Goal: Task Accomplishment & Management: Manage account settings

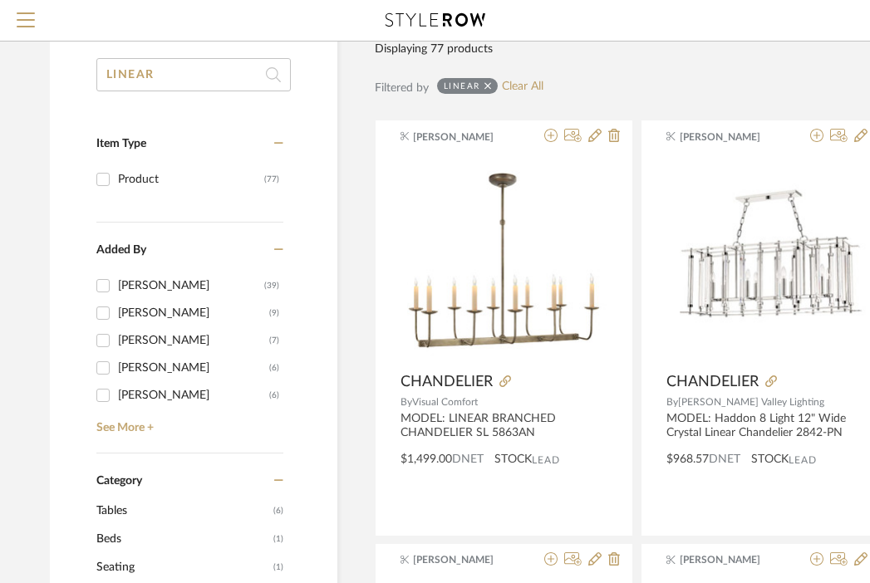
scroll to position [0, 12]
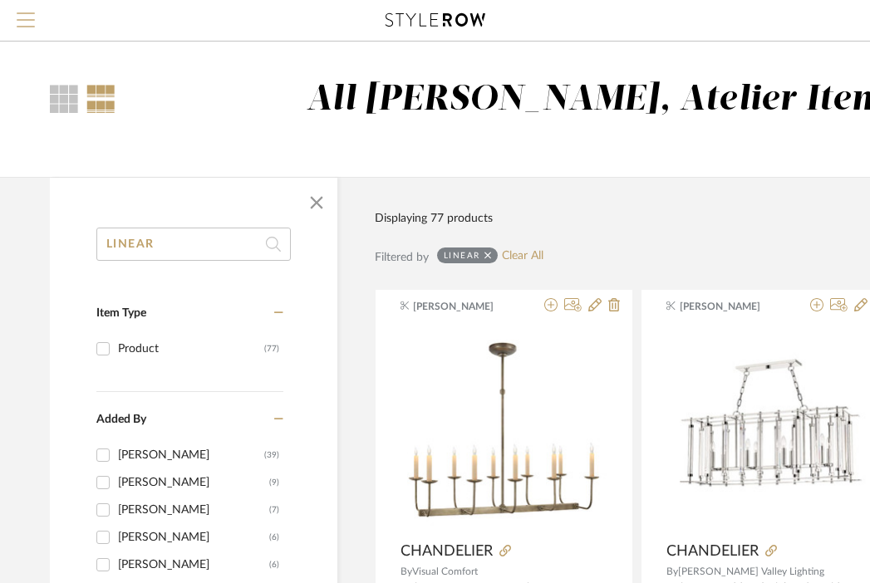
click at [29, 22] on span "Menu" at bounding box center [26, 24] width 18 height 25
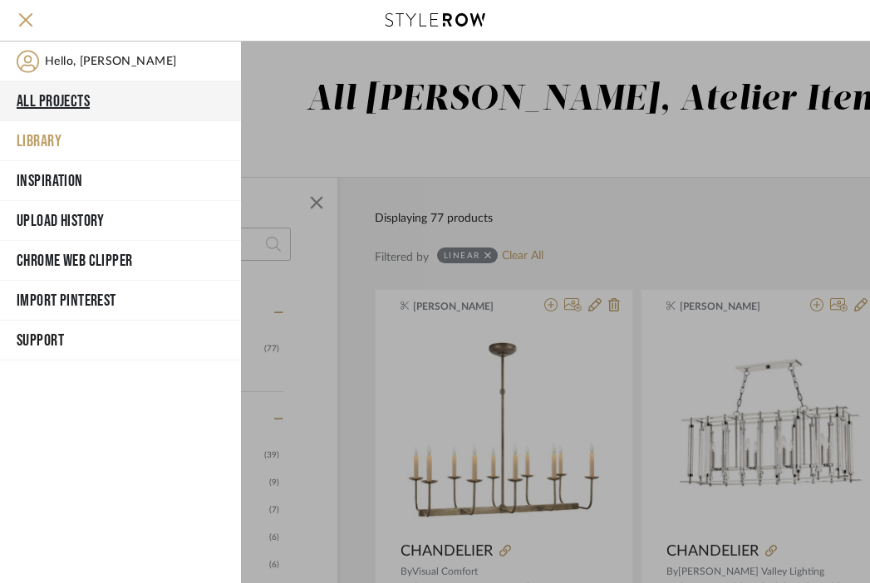
click at [57, 89] on button "All Projects" at bounding box center [120, 101] width 241 height 40
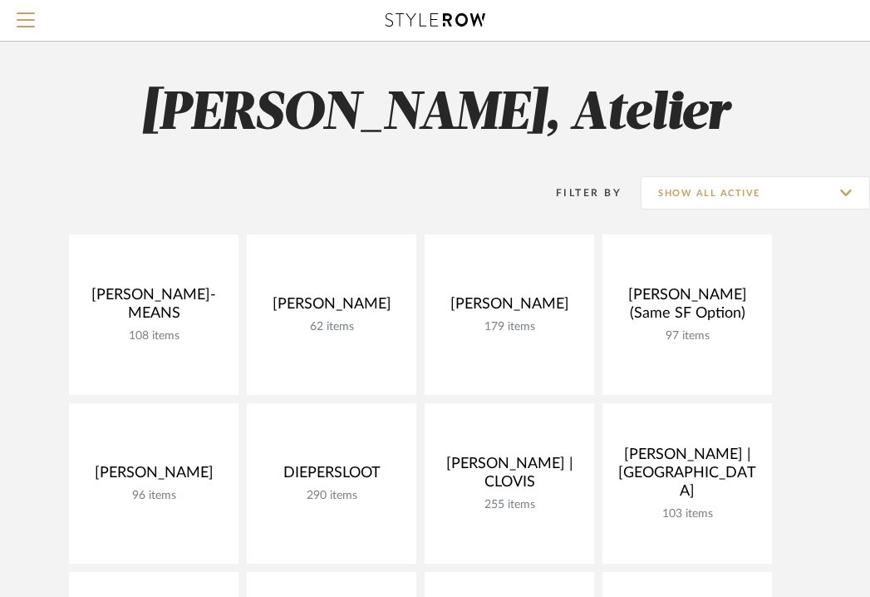
scroll to position [127, 0]
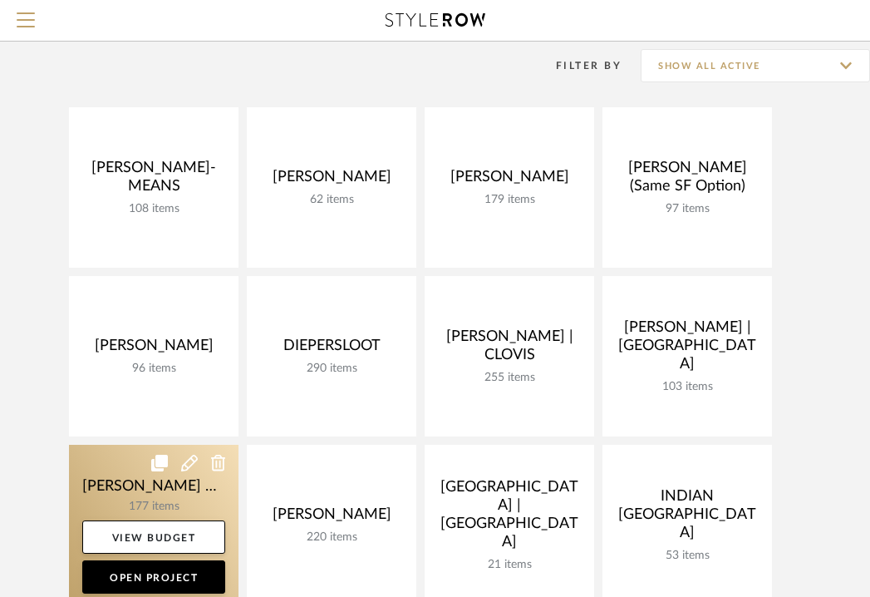
click at [125, 494] on link at bounding box center [154, 525] width 170 height 160
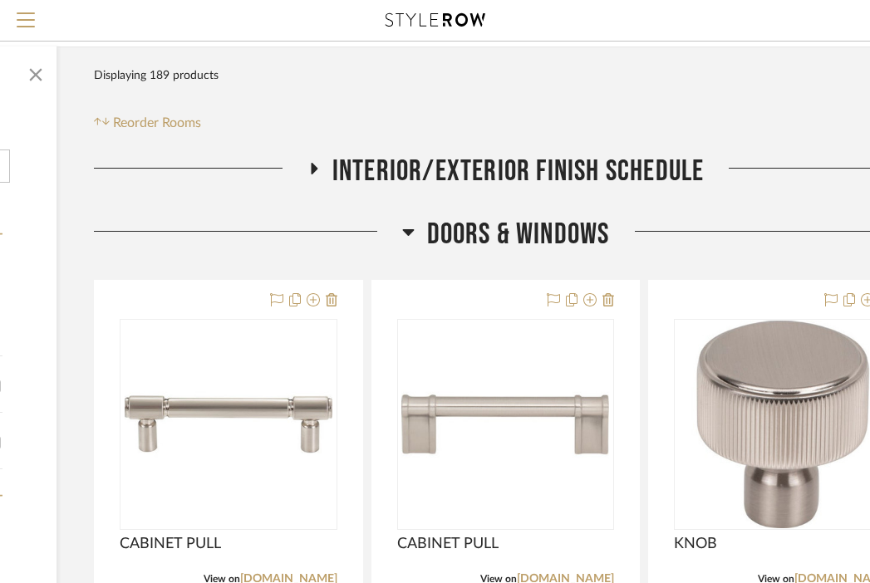
scroll to position [201, 273]
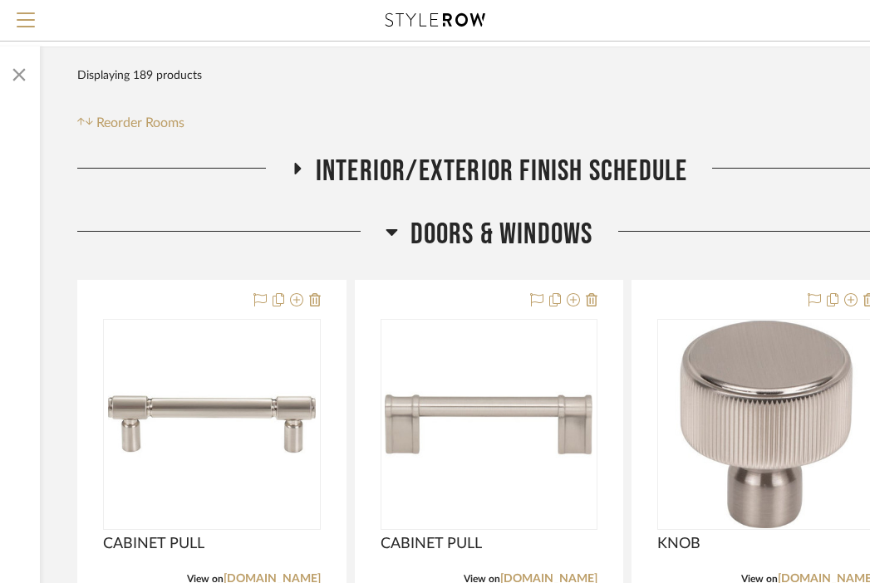
click at [525, 217] on span "DOORS & WINDOWS" at bounding box center [502, 235] width 183 height 36
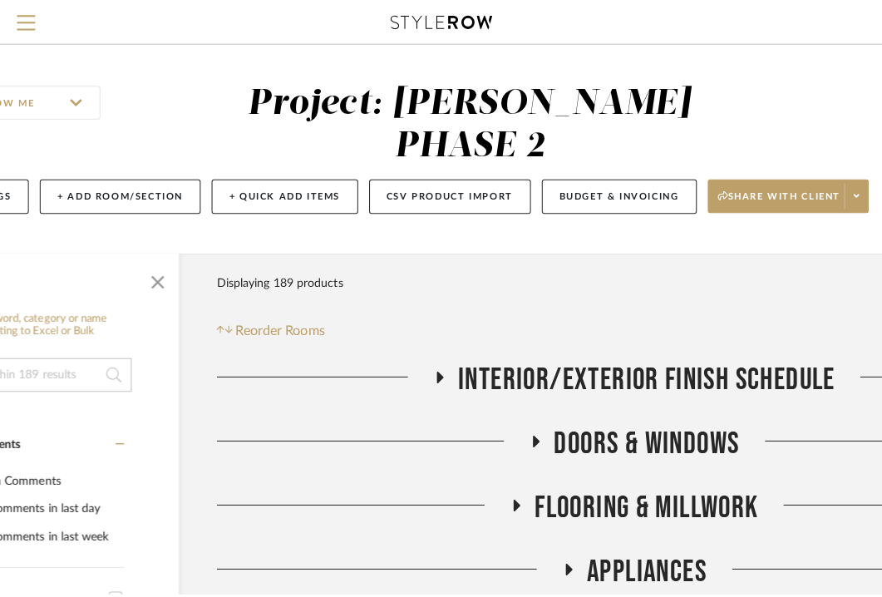
scroll to position [0, 0]
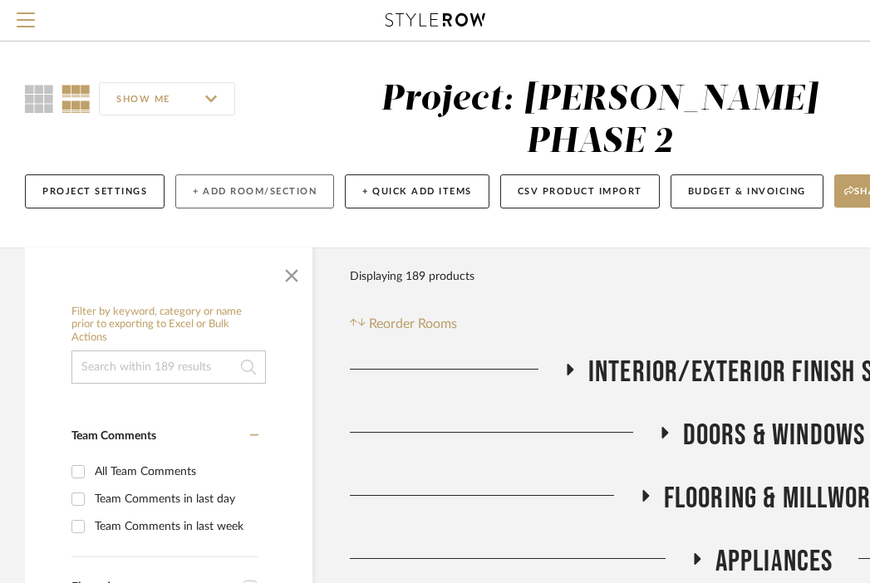
click at [219, 175] on button "+ Add Room/Section" at bounding box center [254, 192] width 159 height 34
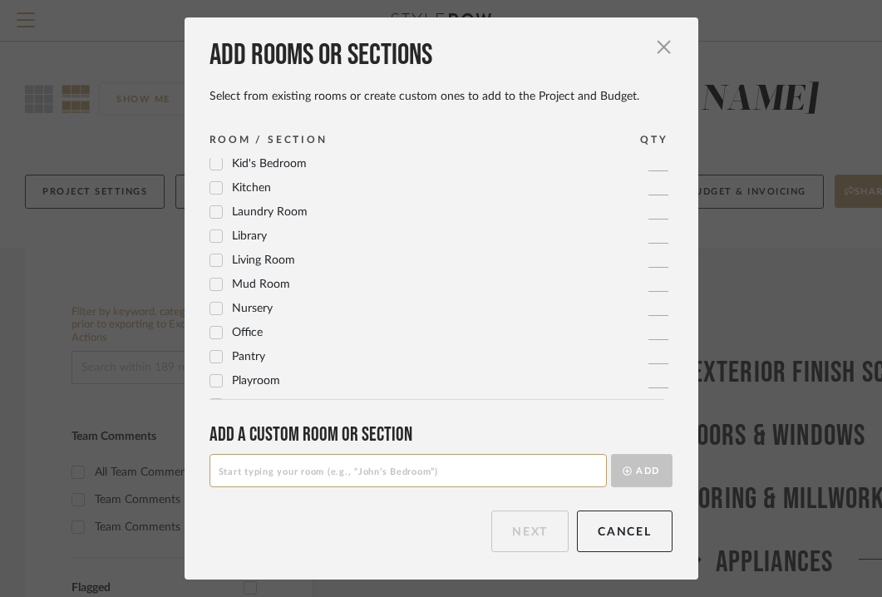
scroll to position [554, 0]
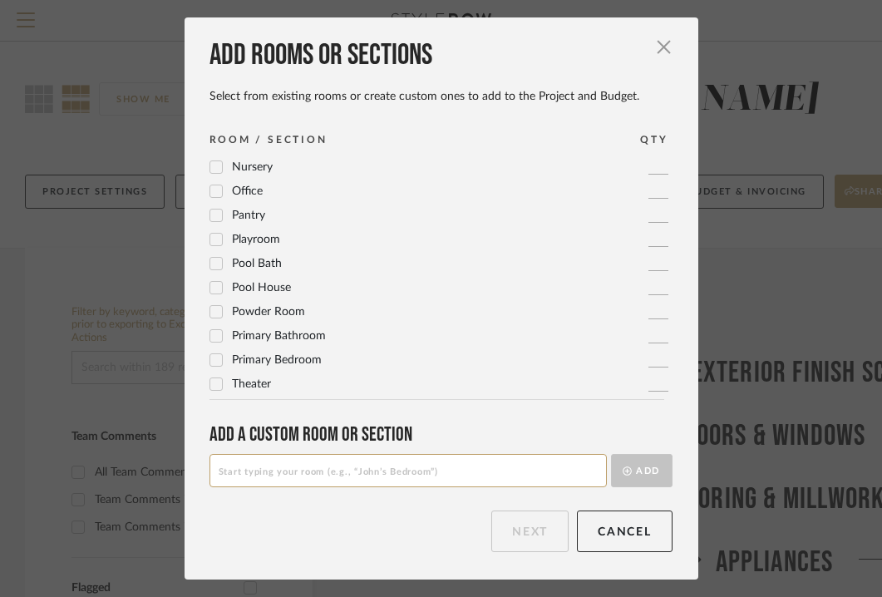
click at [293, 460] on input at bounding box center [407, 470] width 397 height 33
type input "LIGHTING OPTIONS"
click at [639, 468] on button "Add" at bounding box center [641, 470] width 61 height 33
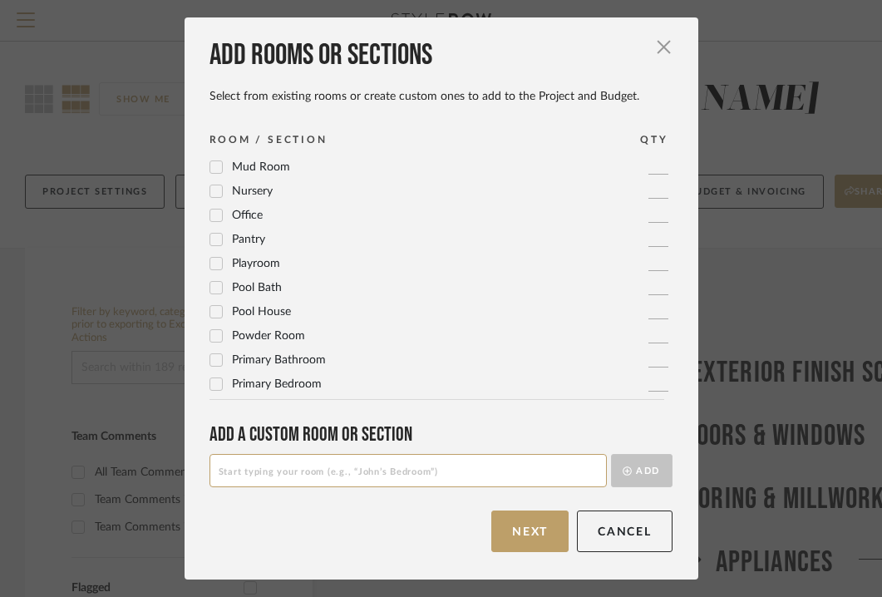
scroll to position [0, 0]
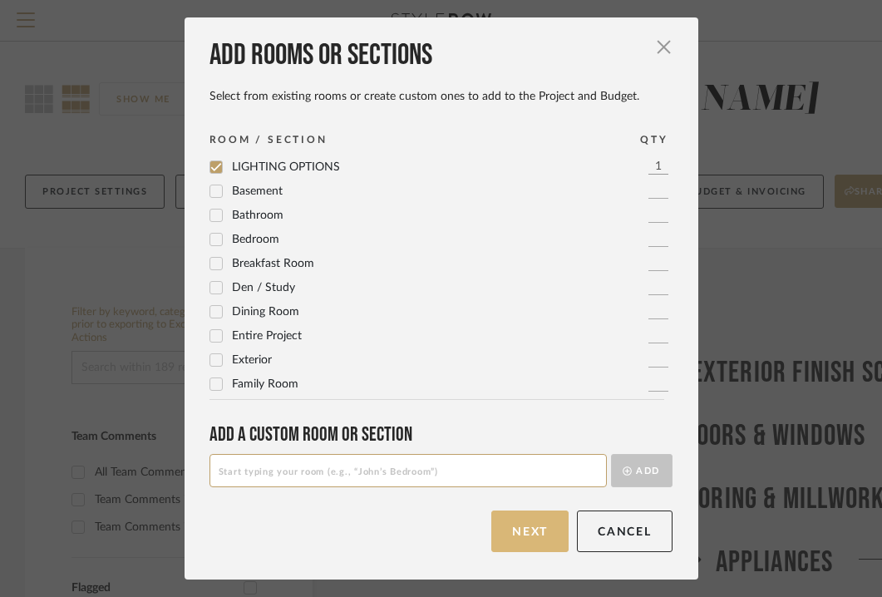
click at [505, 532] on button "Next" at bounding box center [529, 531] width 77 height 42
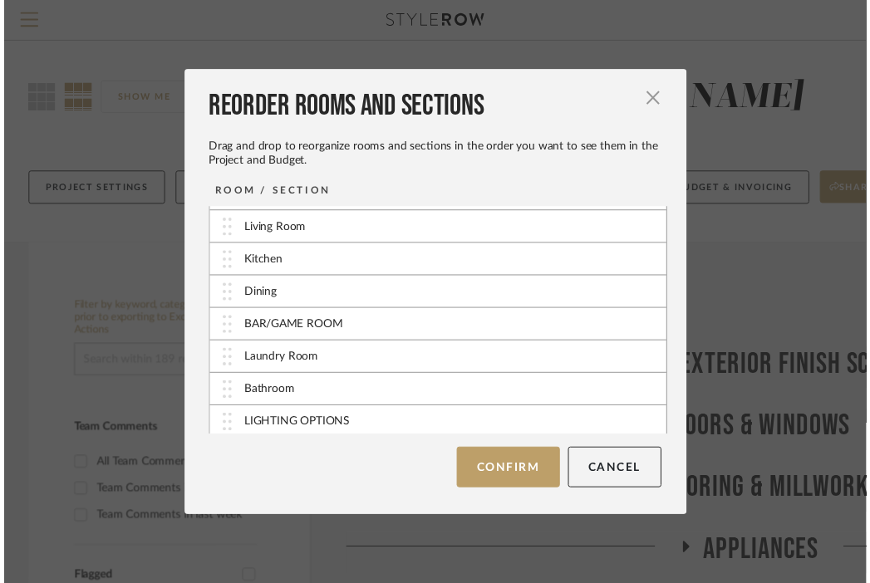
scroll to position [167, 0]
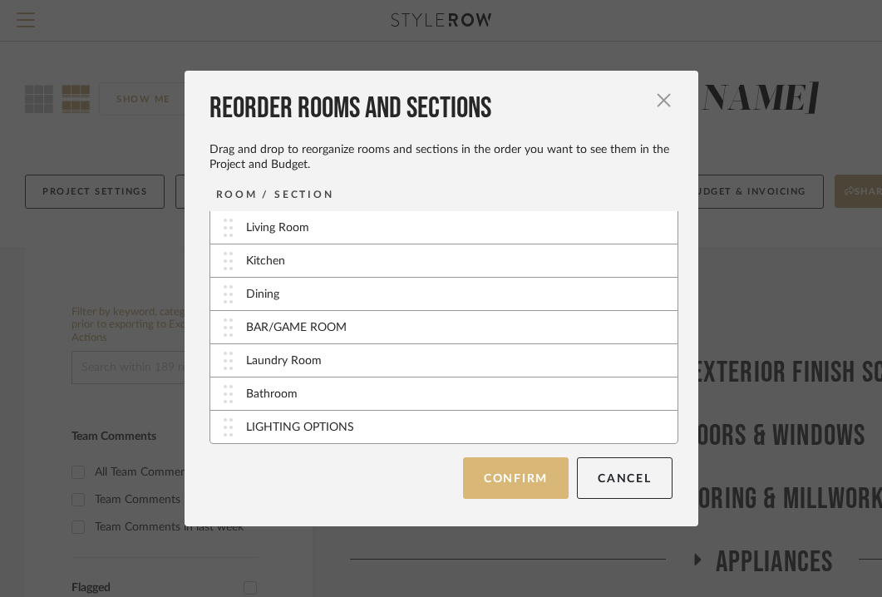
click at [509, 483] on button "Confirm" at bounding box center [516, 478] width 106 height 42
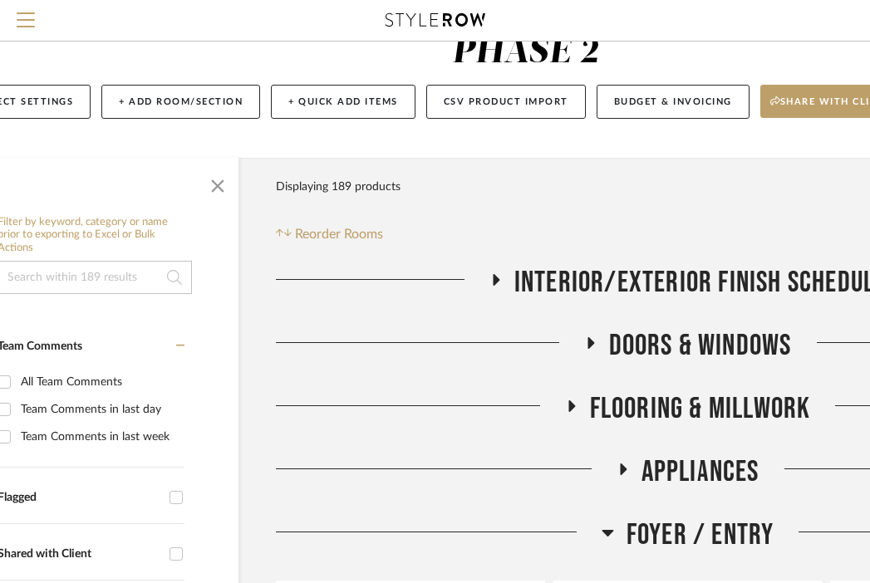
scroll to position [90, 0]
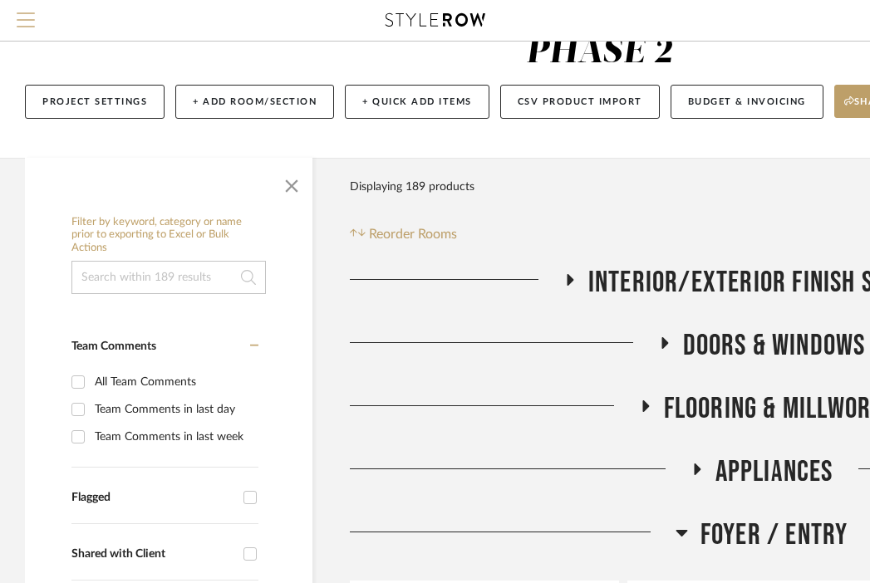
click at [22, 10] on button "Menu" at bounding box center [26, 20] width 52 height 41
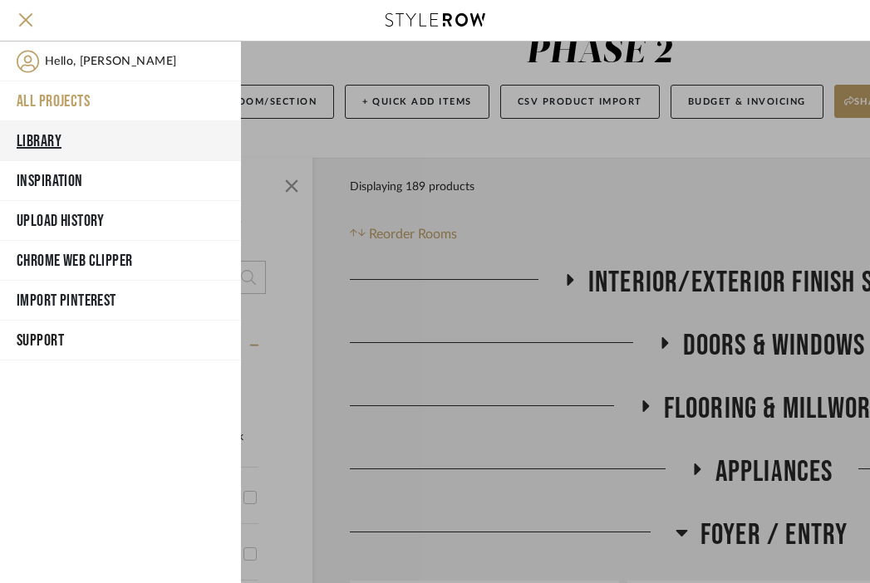
click at [45, 134] on button "Library" at bounding box center [120, 141] width 241 height 40
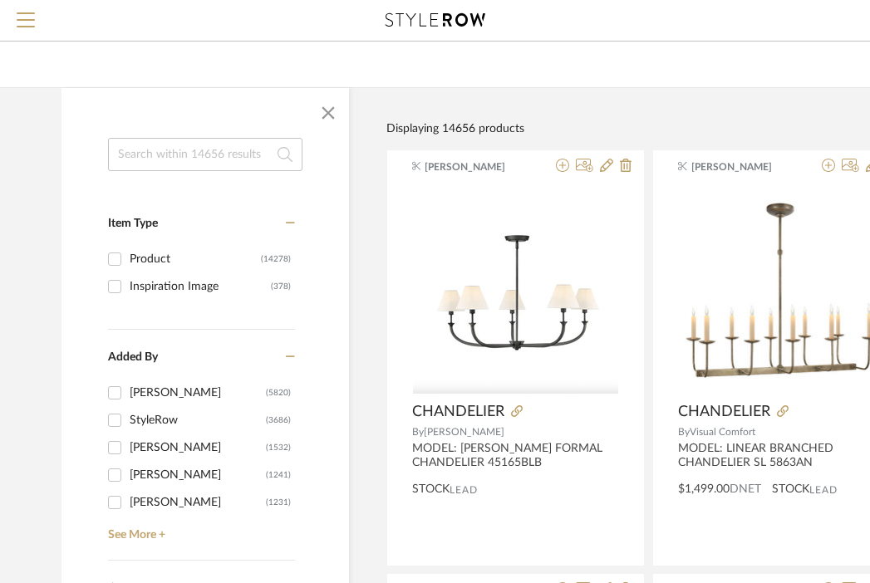
click at [184, 165] on input at bounding box center [205, 154] width 194 height 33
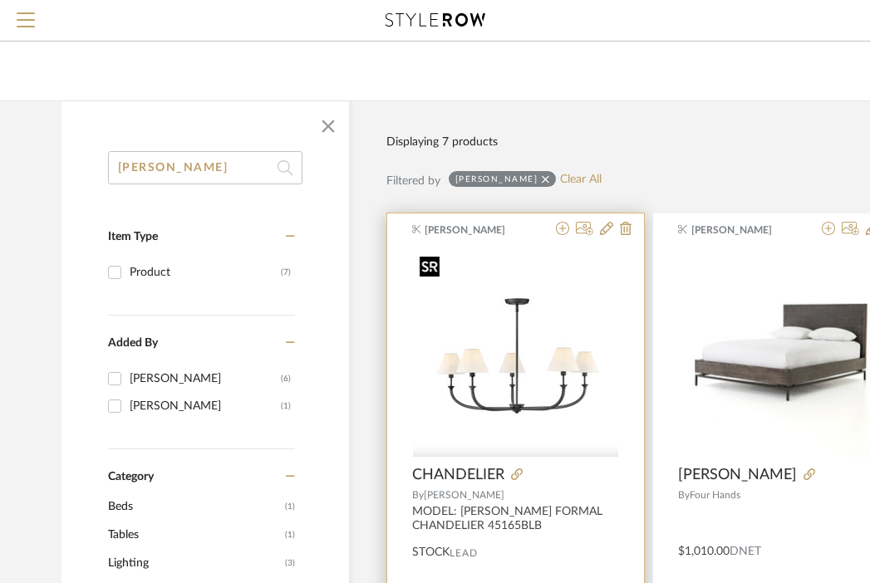
scroll to position [75, 0]
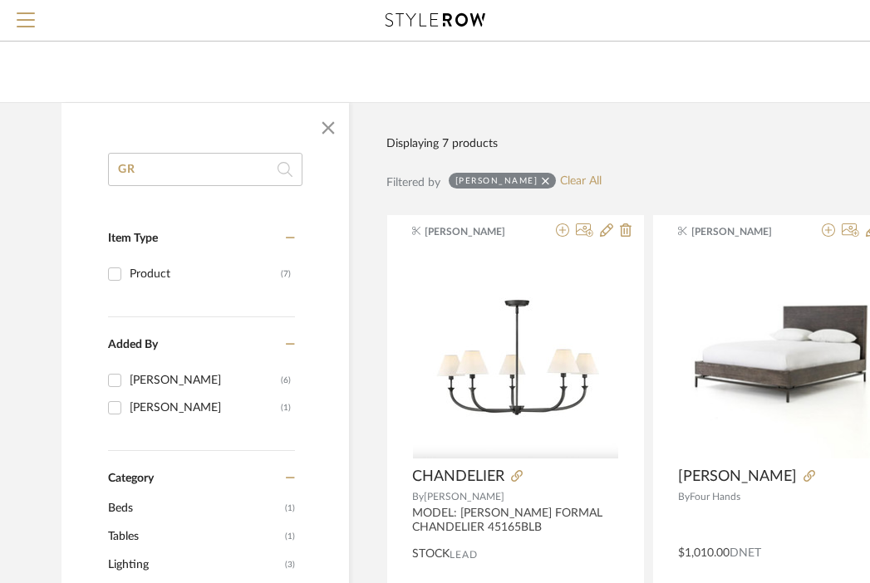
type input "G"
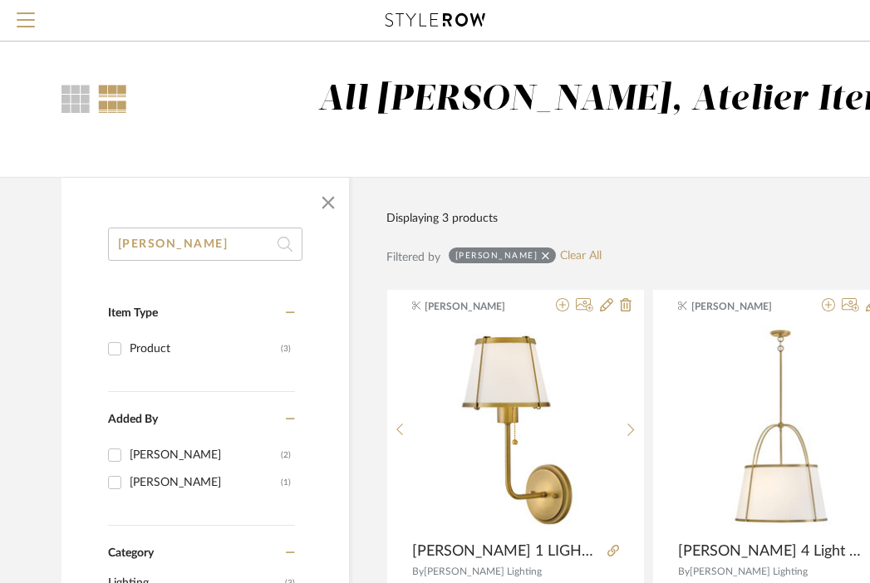
click at [209, 244] on input "[PERSON_NAME]" at bounding box center [205, 244] width 194 height 33
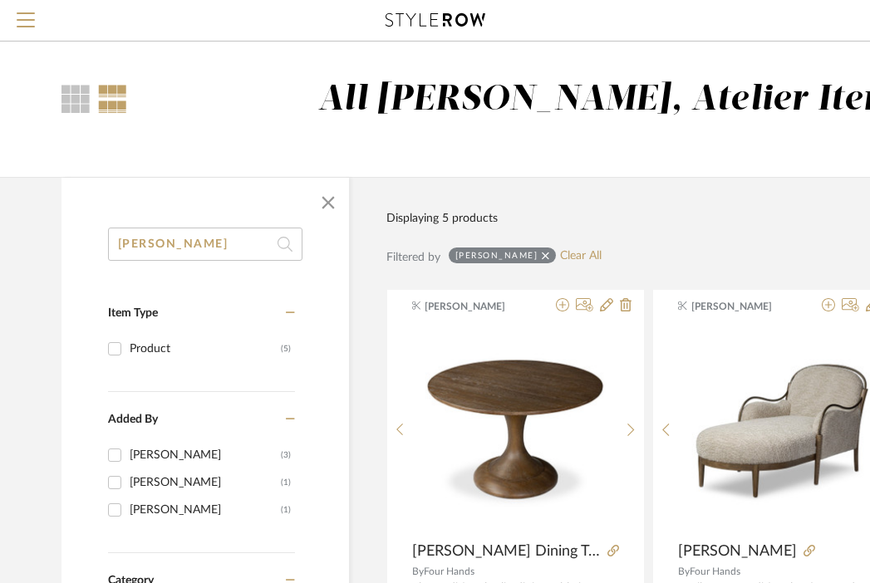
click at [196, 243] on input "[PERSON_NAME]" at bounding box center [205, 244] width 194 height 33
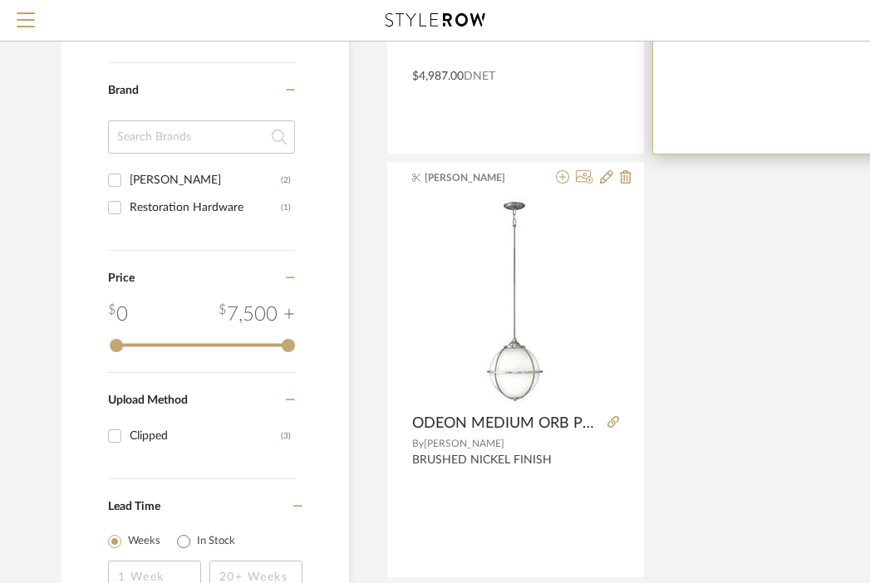
scroll to position [553, 0]
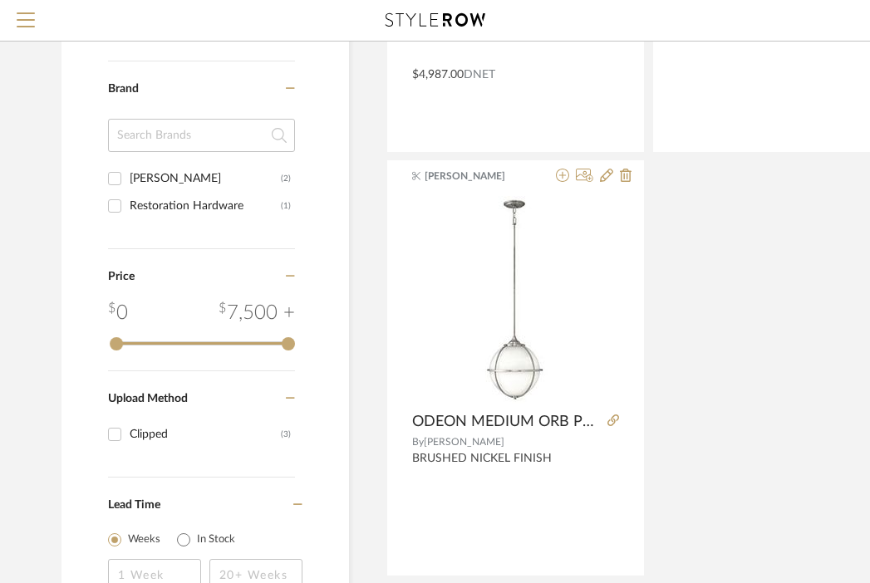
type input "ODEON"
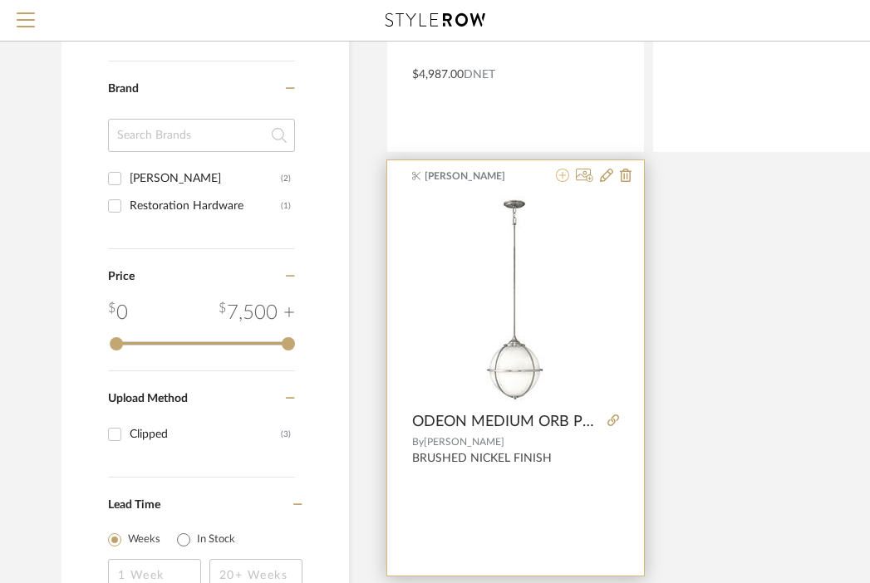
click at [562, 176] on icon at bounding box center [562, 175] width 13 height 13
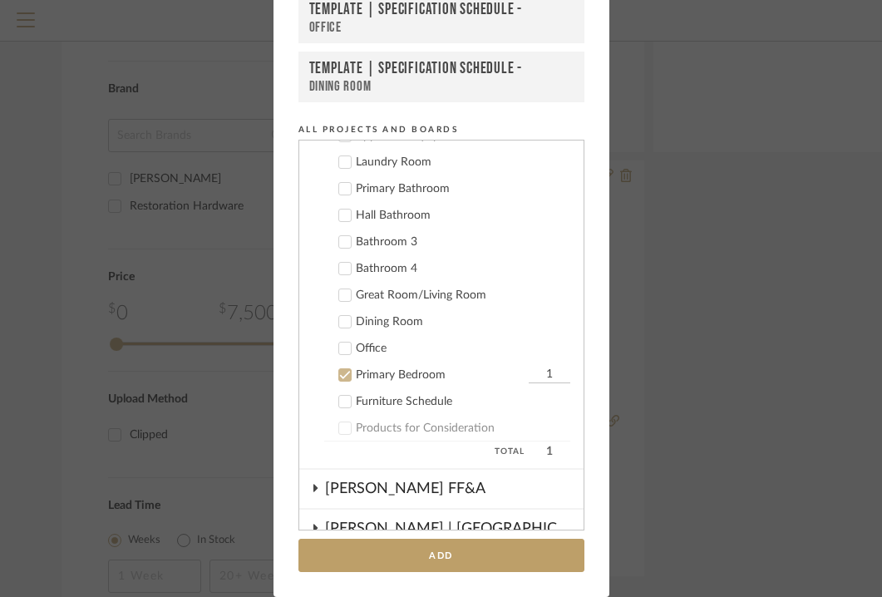
scroll to position [1280, 0]
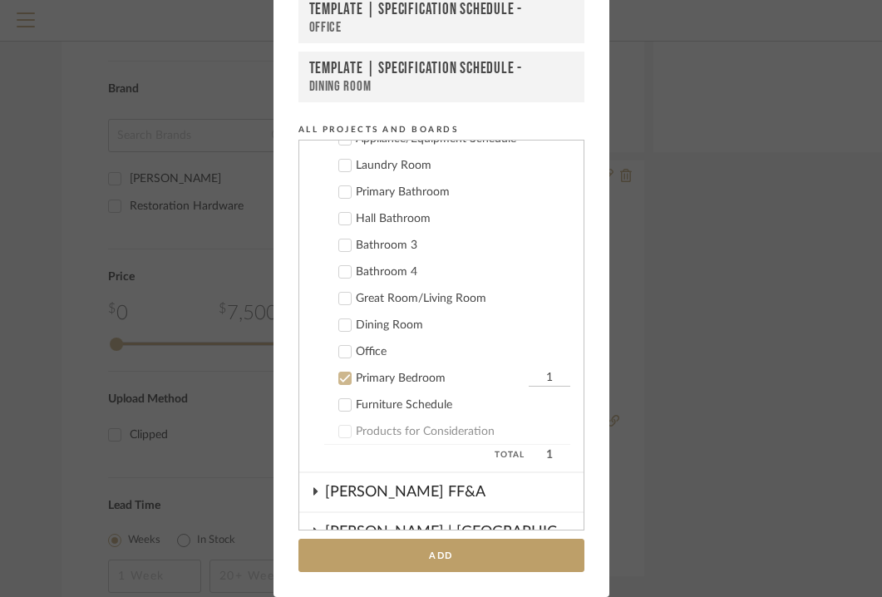
click at [401, 376] on div "Primary Bedroom" at bounding box center [440, 378] width 169 height 14
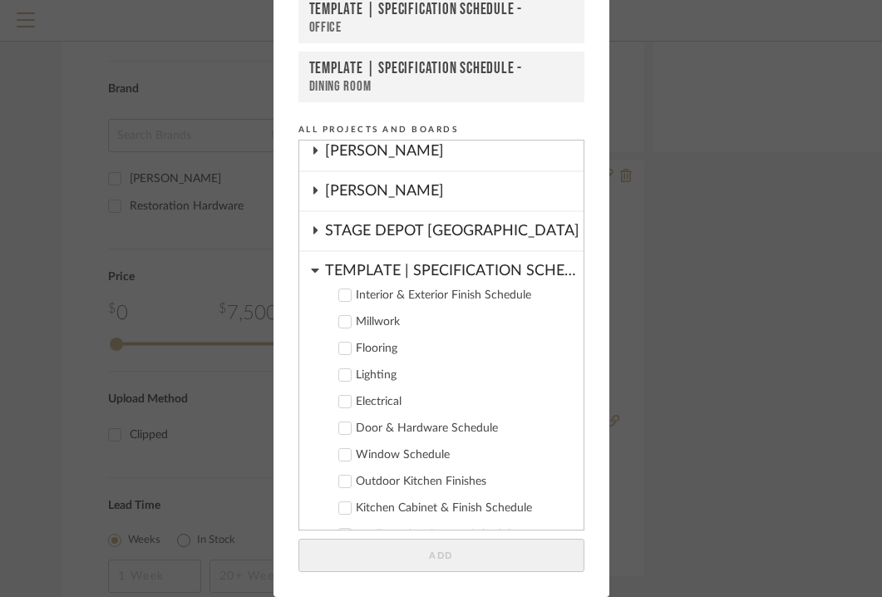
scroll to position [883, 0]
click at [397, 265] on div "TEMPLATE | SPECIFICATION SCHEDULE" at bounding box center [454, 267] width 258 height 29
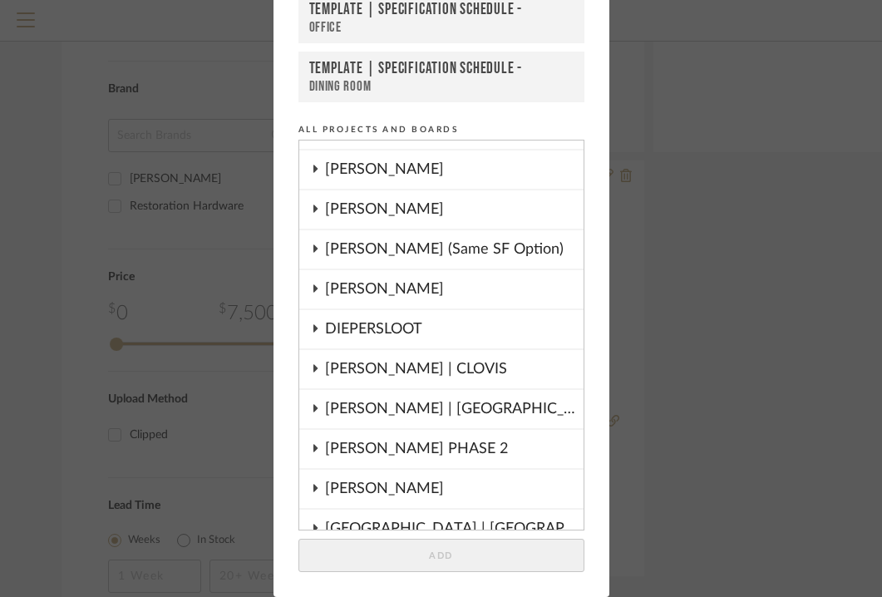
scroll to position [87, 0]
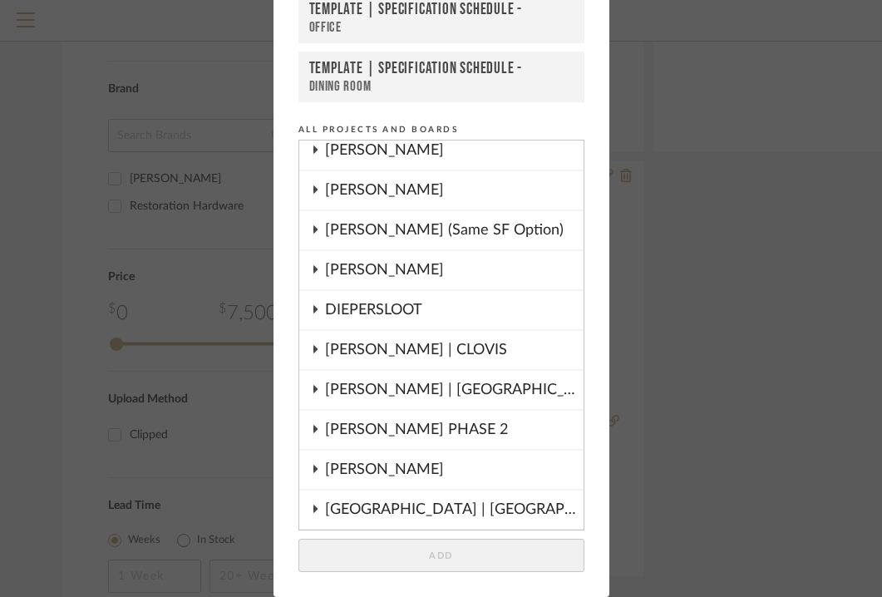
click at [379, 423] on div "[PERSON_NAME] PHASE 2" at bounding box center [454, 430] width 258 height 38
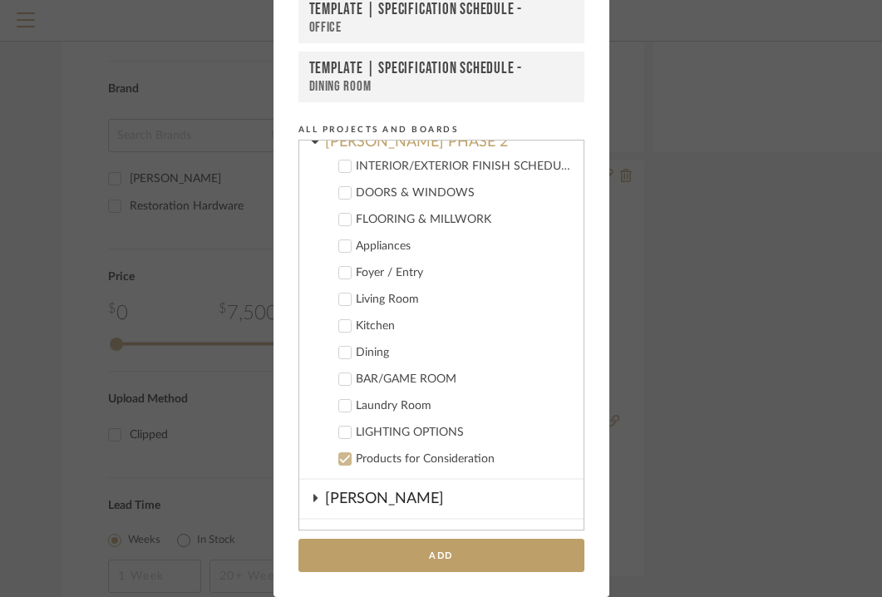
scroll to position [377, 0]
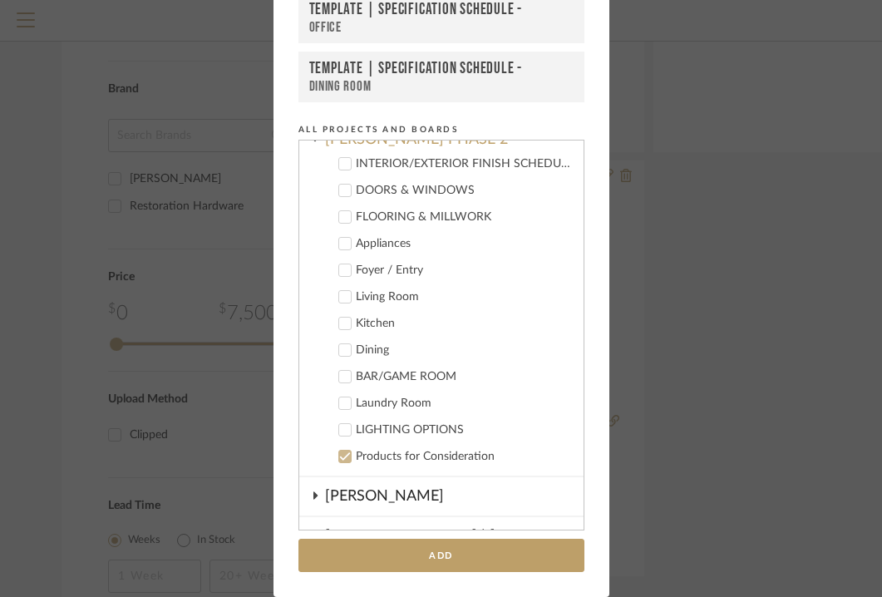
click at [379, 423] on div "LIGHTING OPTIONS" at bounding box center [463, 430] width 214 height 14
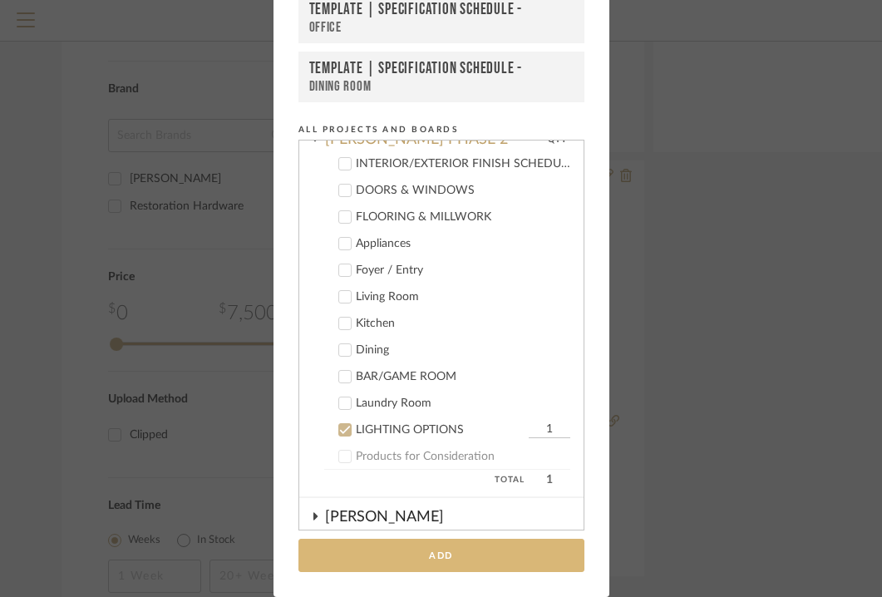
click at [423, 555] on button "Add" at bounding box center [441, 555] width 286 height 34
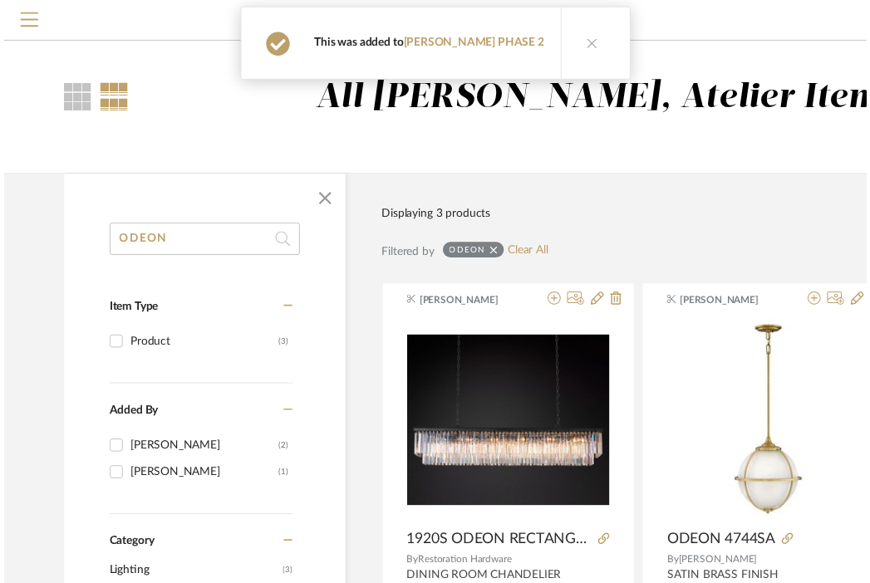
scroll to position [553, 0]
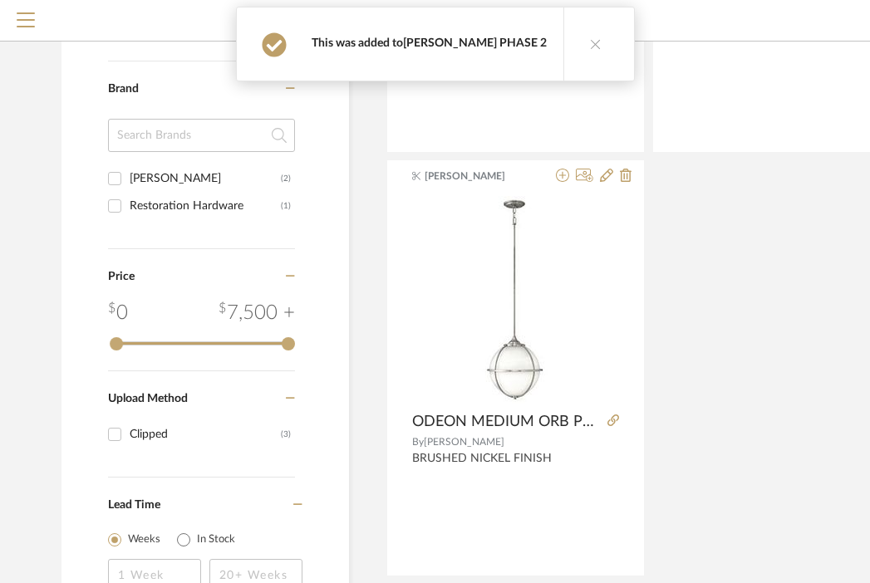
click at [478, 37] on link "[PERSON_NAME] PHASE 2" at bounding box center [475, 43] width 144 height 12
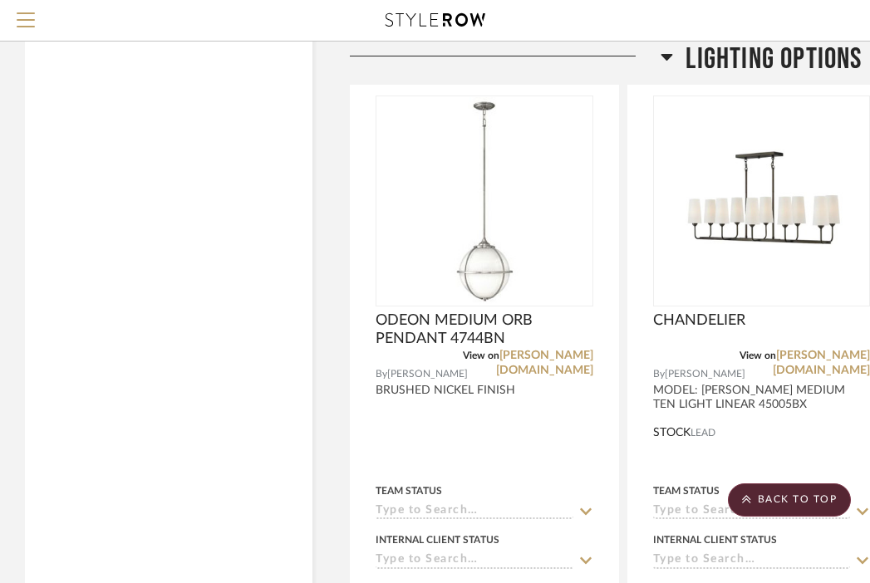
scroll to position [5362, 0]
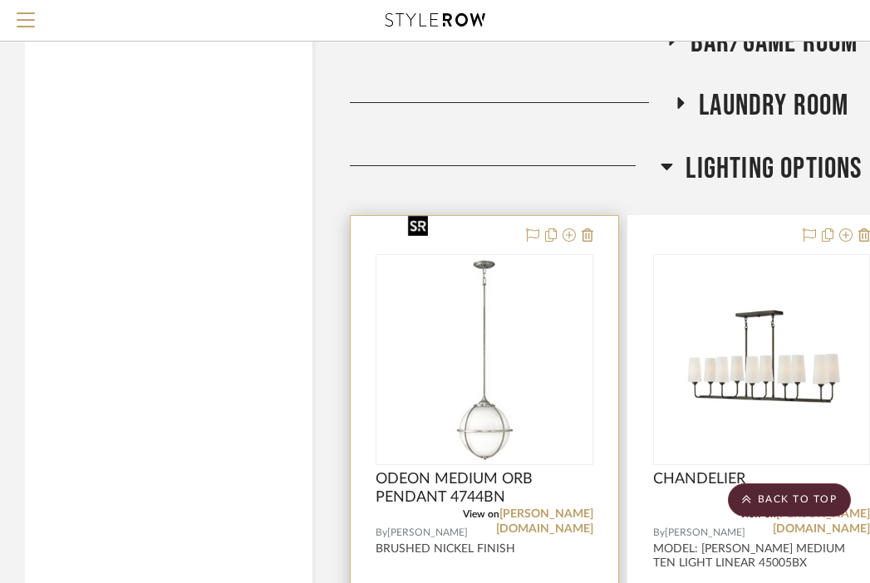
click at [0, 0] on img at bounding box center [0, 0] width 0 height 0
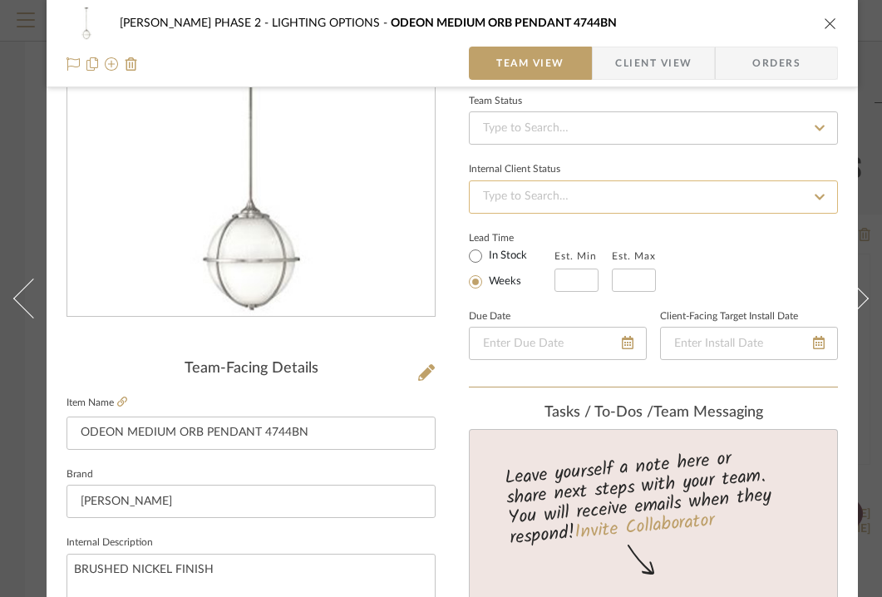
scroll to position [204, 0]
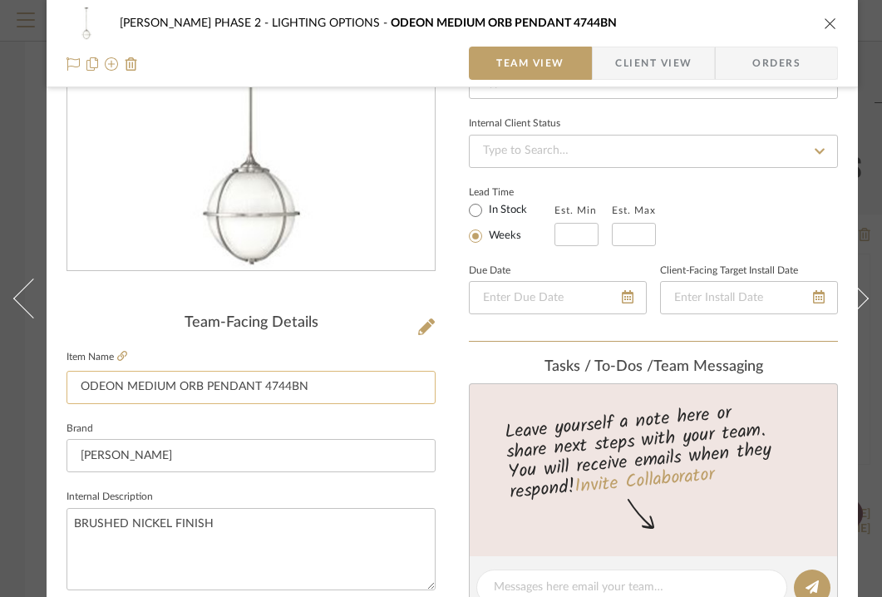
click at [344, 387] on input "ODEON MEDIUM ORB PENDANT 4744BN" at bounding box center [250, 387] width 369 height 33
type input "O"
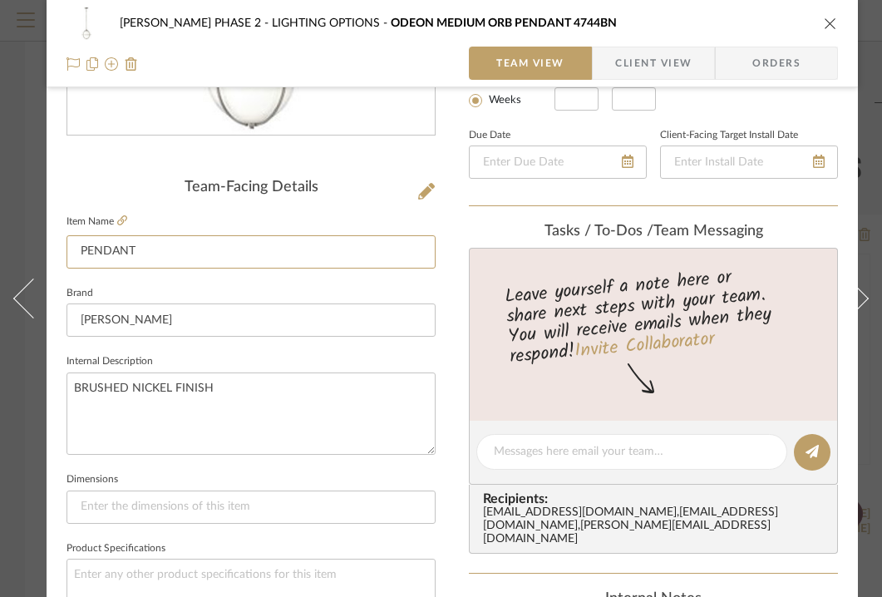
scroll to position [344, 0]
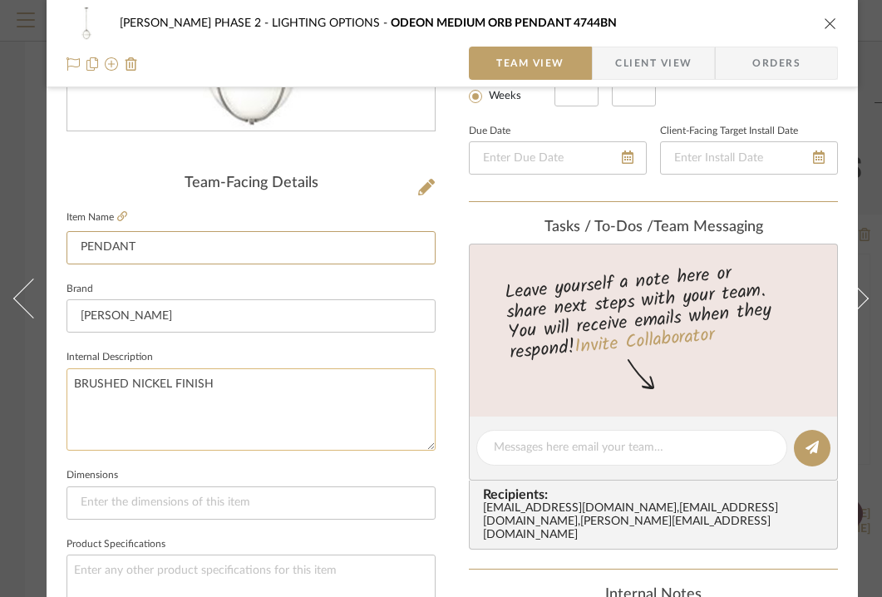
type input "PENDANT"
click at [297, 382] on textarea "BRUSHED NICKEL FINISH" at bounding box center [250, 409] width 369 height 82
type textarea "MODEL:"
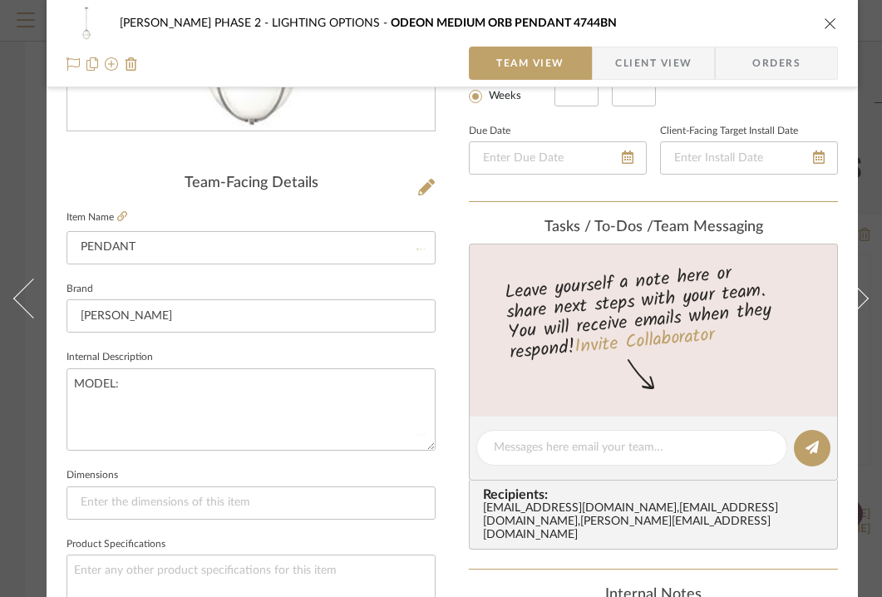
type input "ODEON MEDIUM ORB PENDANT 4744BN"
type textarea "MODEL: ODEON MEDIUM ORB PENDANT"
type textarea "MODEL: ODEON MEDIUM ORB PENDANT4744BN"
click at [166, 498] on input at bounding box center [250, 502] width 369 height 33
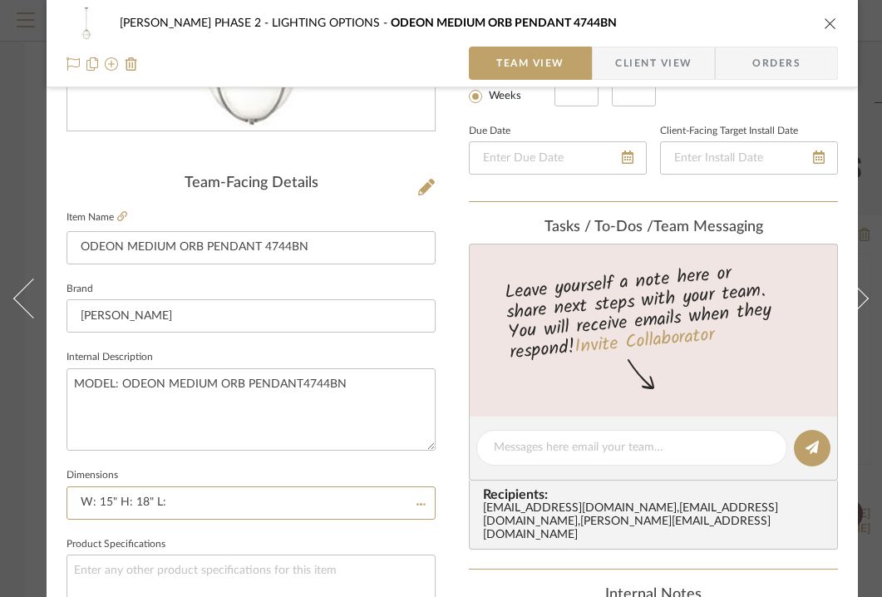
type input "W: 15" H:"
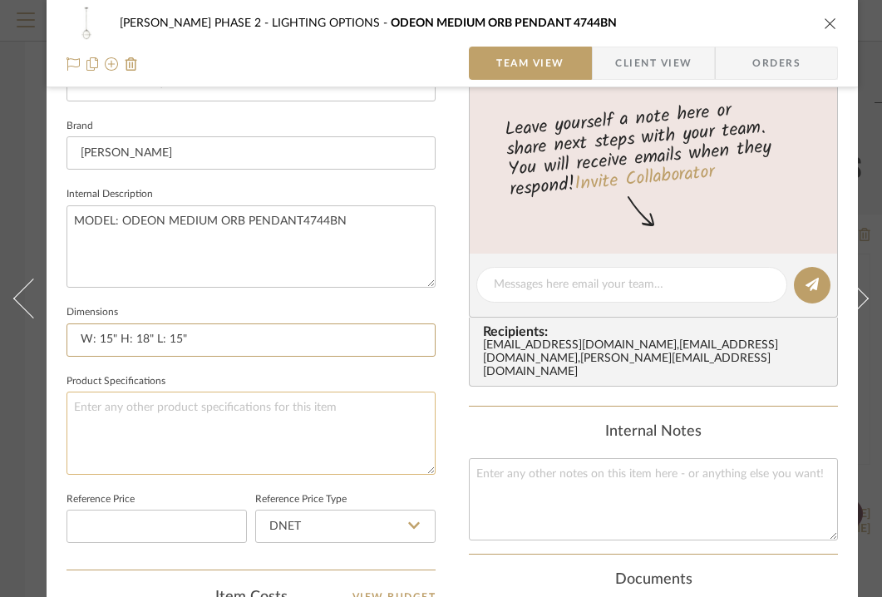
type input "W: 15" H: 18" L: 15""
click at [285, 418] on textarea at bounding box center [250, 432] width 369 height 82
type textarea "COLOR/FINISH:"
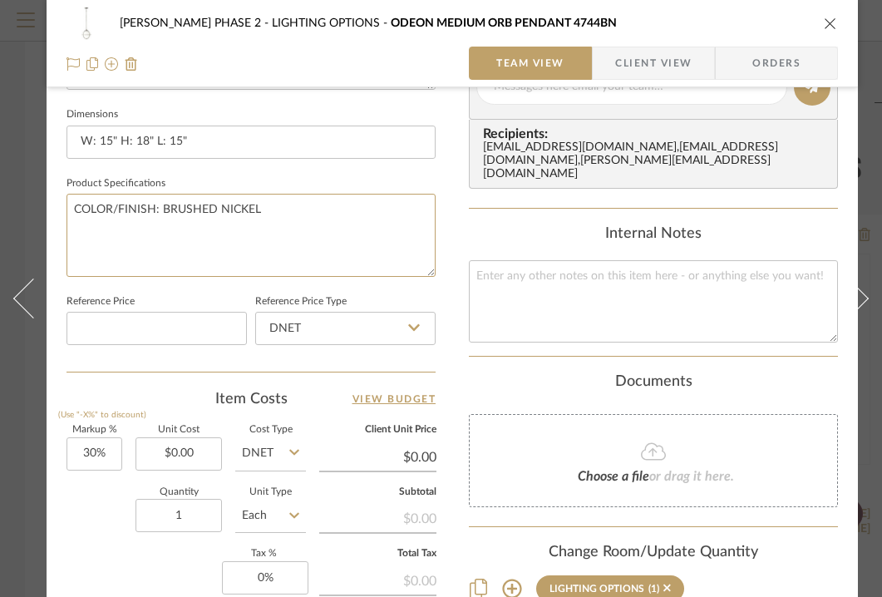
scroll to position [708, 0]
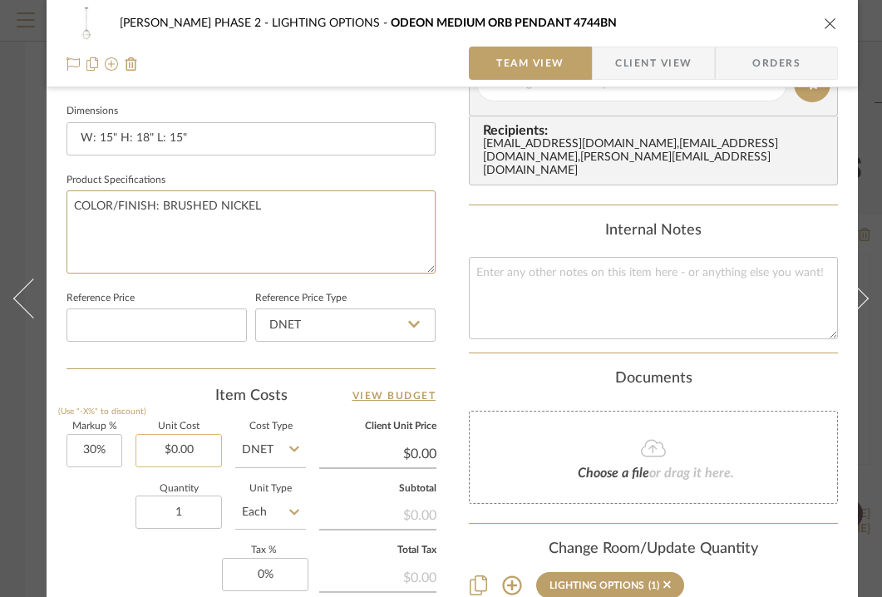
type textarea "COLOR/FINISH: BRUSHED NICKEL"
type input "0.00"
click at [194, 456] on input "0.00" at bounding box center [178, 450] width 86 height 33
click at [476, 351] on div "Content here copies to Client View - confirm visibility there. Show in Client D…" at bounding box center [653, 89] width 369 height 1368
type input "$637.28"
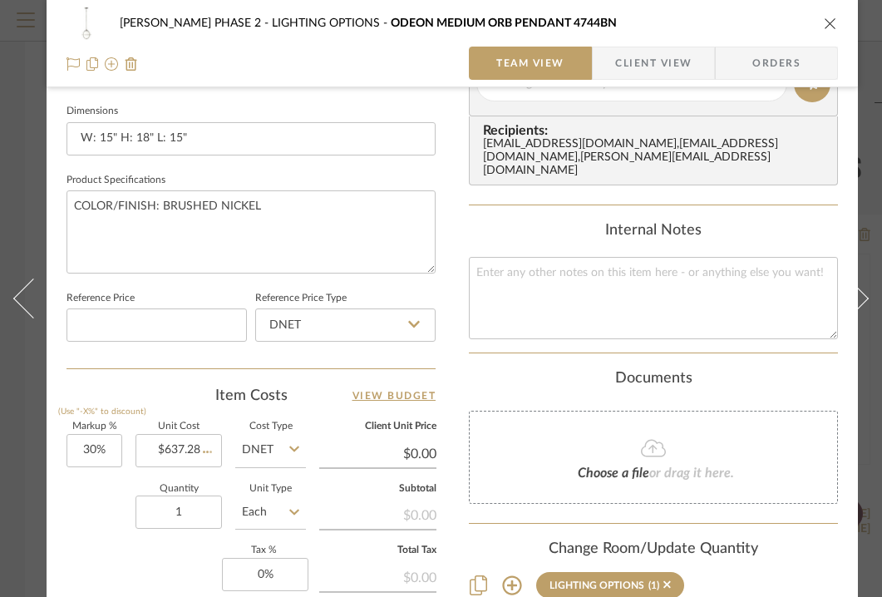
type input "$828.46"
type input "$82.85"
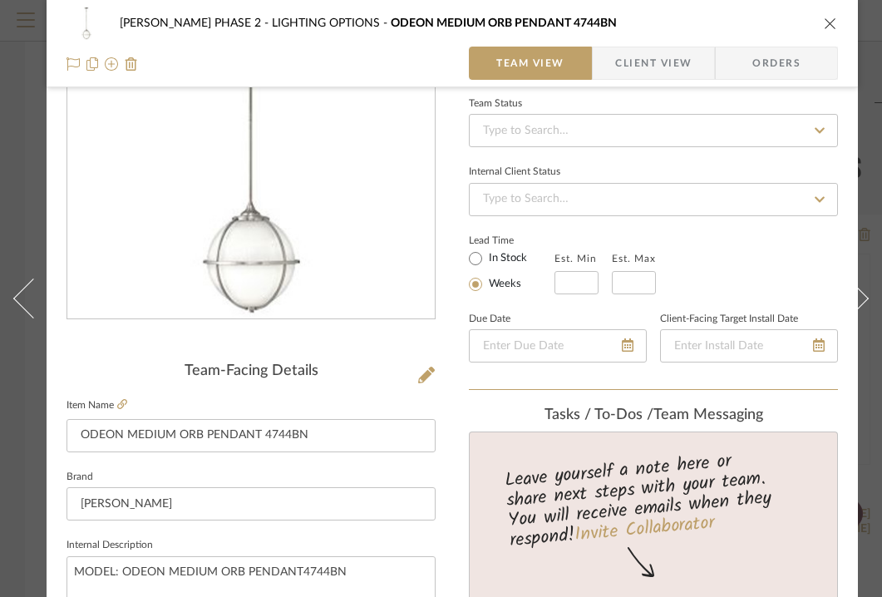
scroll to position [0, 0]
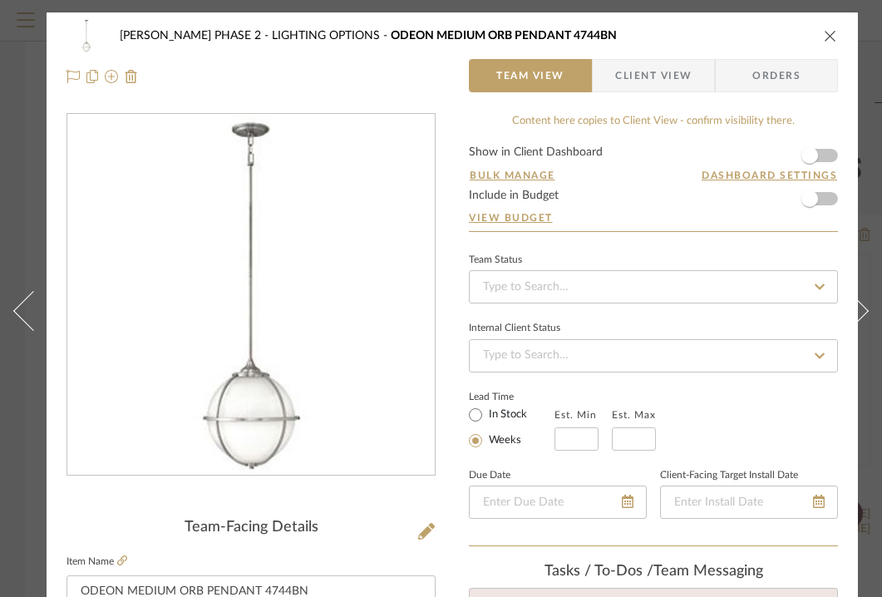
click at [830, 39] on icon "close" at bounding box center [830, 35] width 13 height 13
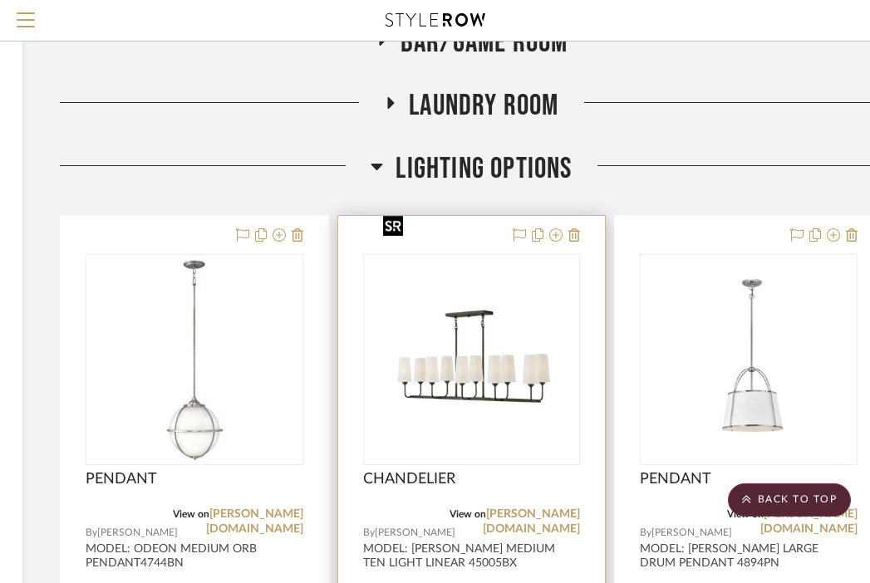
scroll to position [5362, 327]
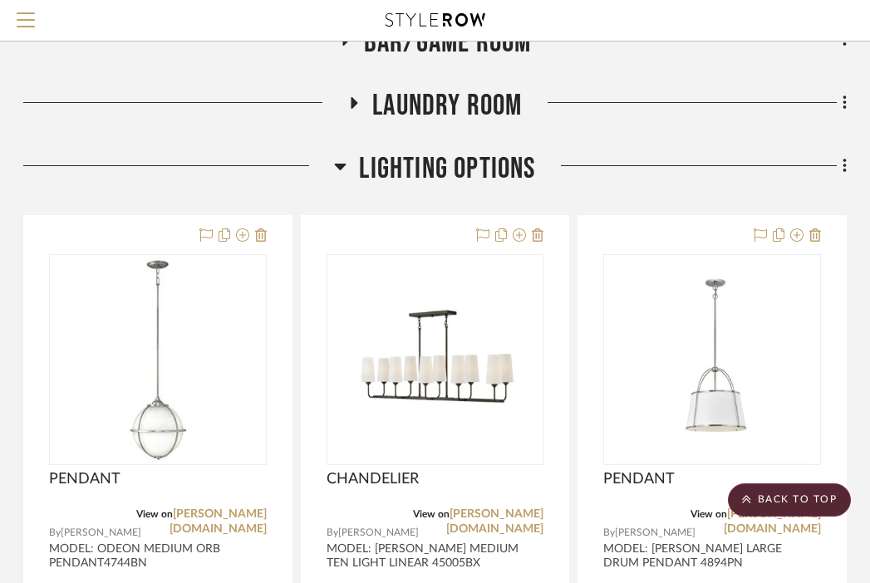
click at [27, 22] on span "Menu" at bounding box center [26, 24] width 18 height 25
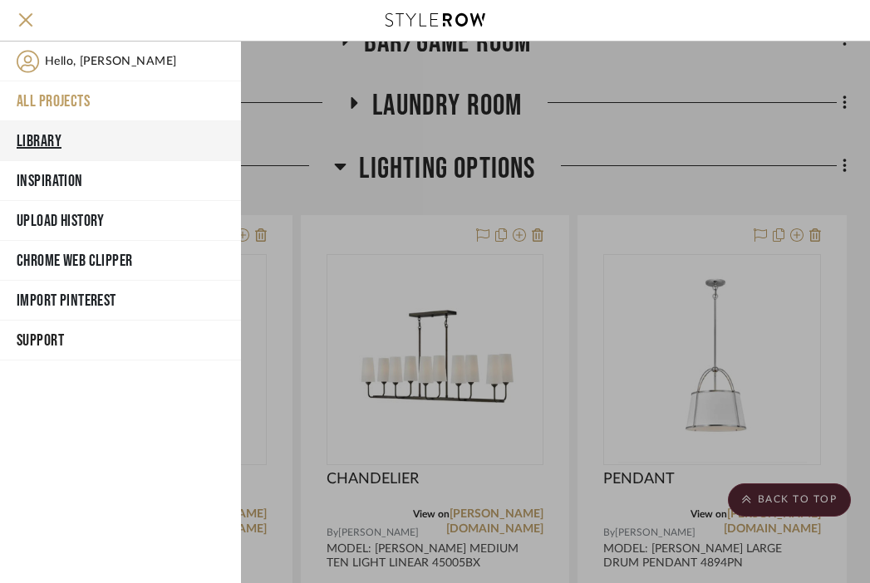
click at [37, 135] on button "Library" at bounding box center [120, 141] width 241 height 40
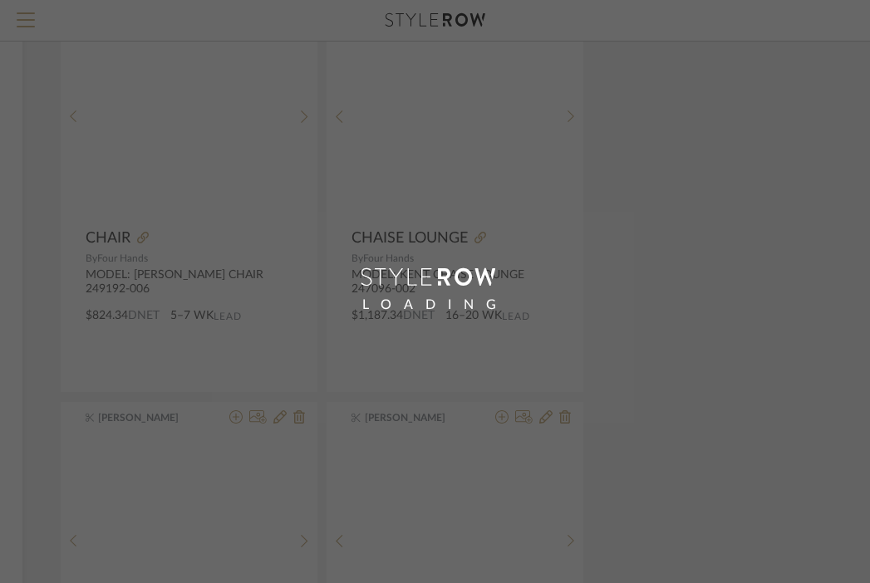
click at [440, 113] on div "LOADING" at bounding box center [435, 291] width 870 height 583
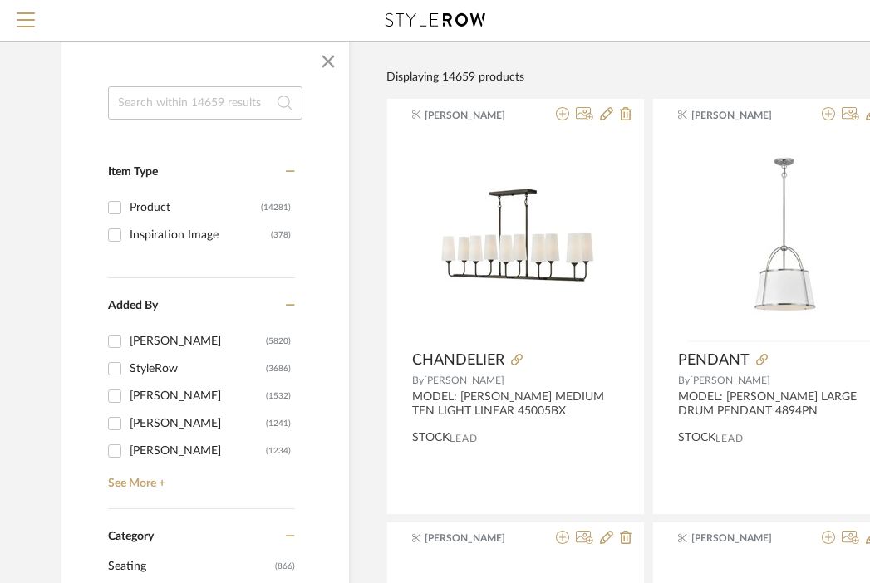
scroll to position [140, 0]
click at [209, 106] on input at bounding box center [205, 103] width 194 height 33
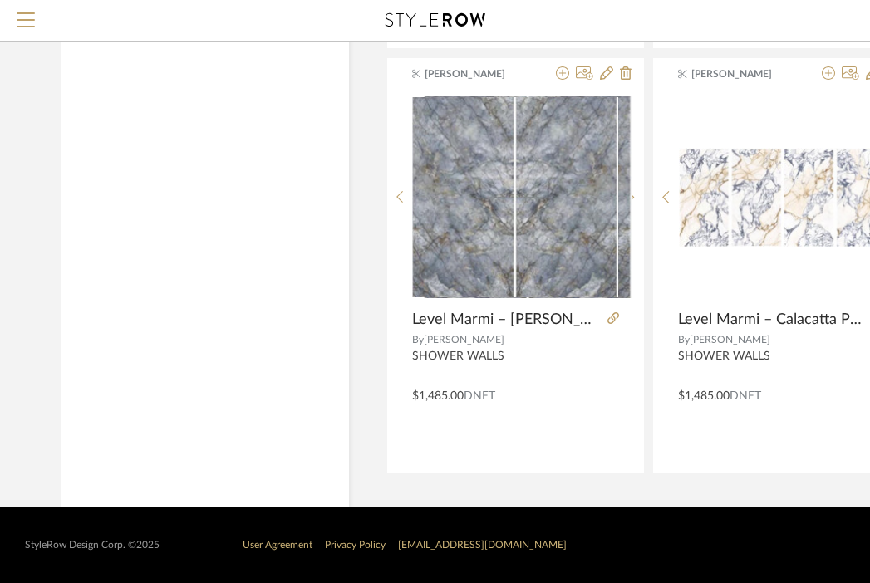
scroll to position [4055, 0]
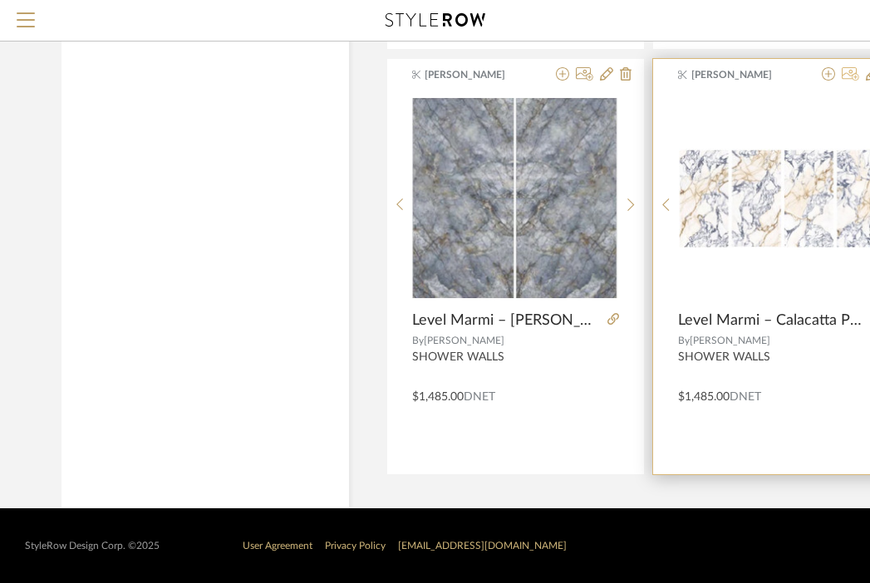
type input "[PERSON_NAME]"
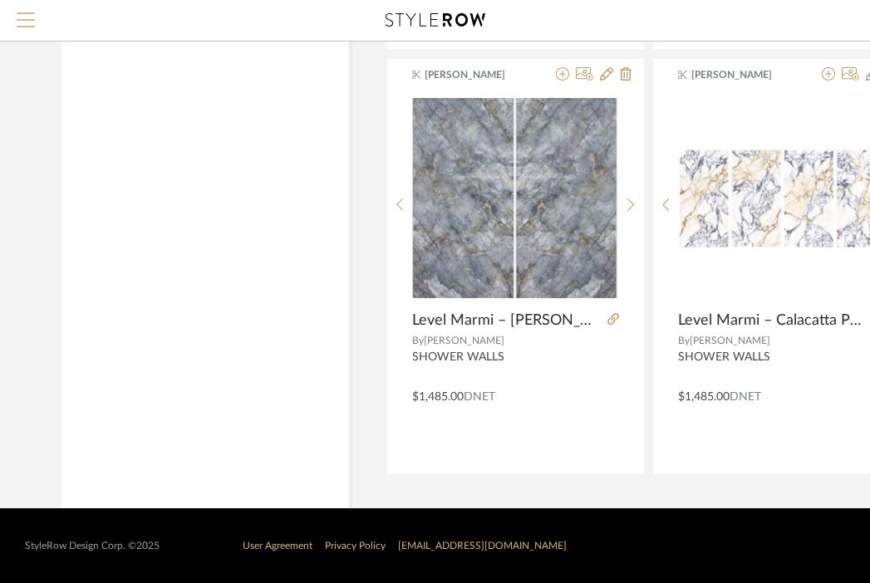
click at [31, 14] on span "Menu" at bounding box center [26, 13] width 18 height 2
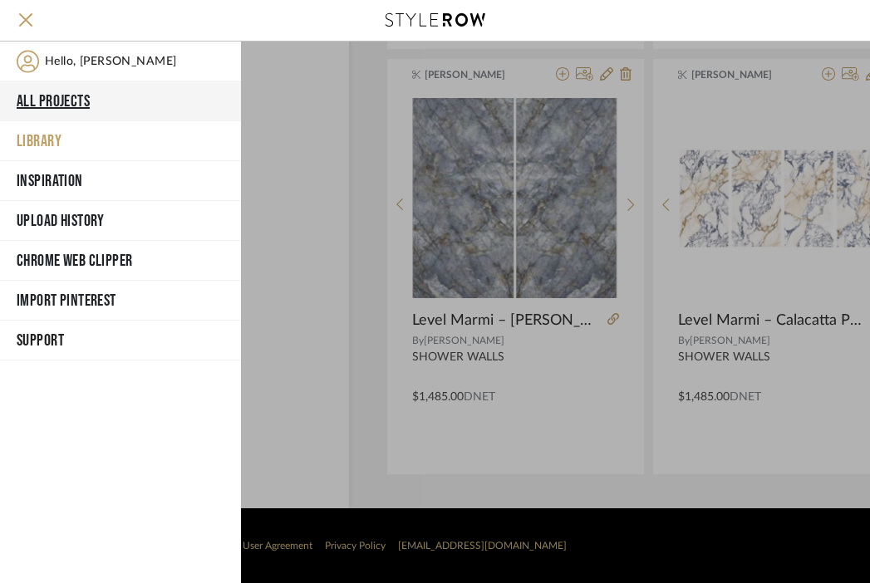
click at [50, 93] on button "All Projects" at bounding box center [120, 101] width 241 height 40
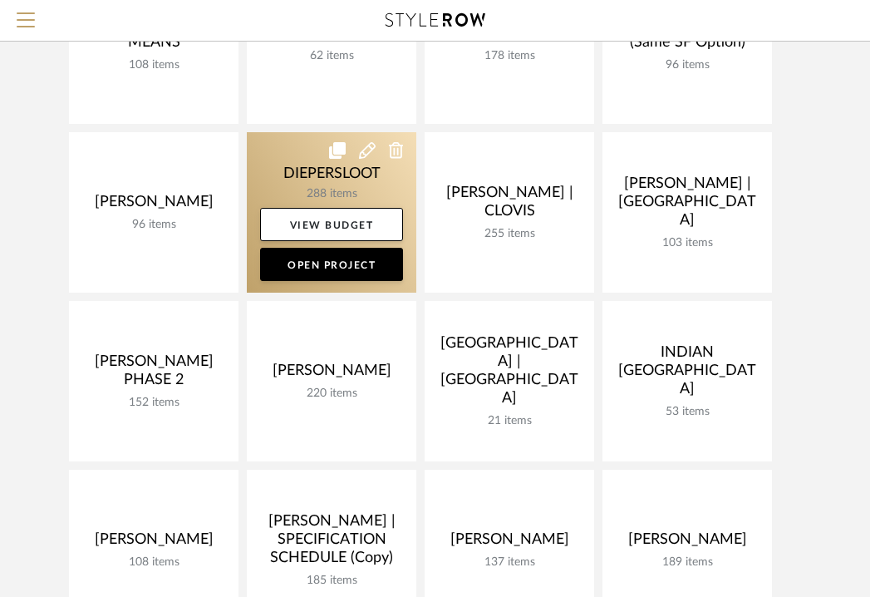
scroll to position [293, 0]
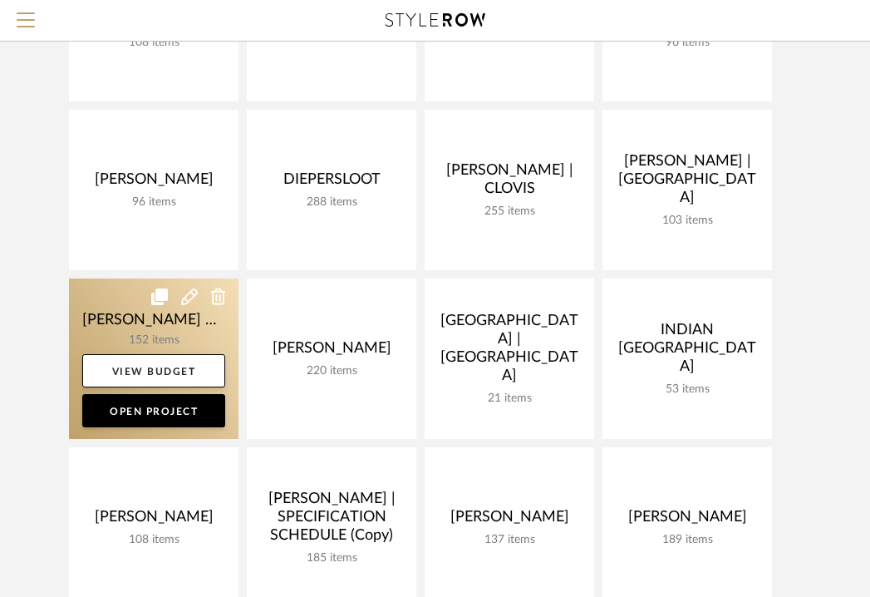
click at [116, 336] on link at bounding box center [154, 358] width 170 height 160
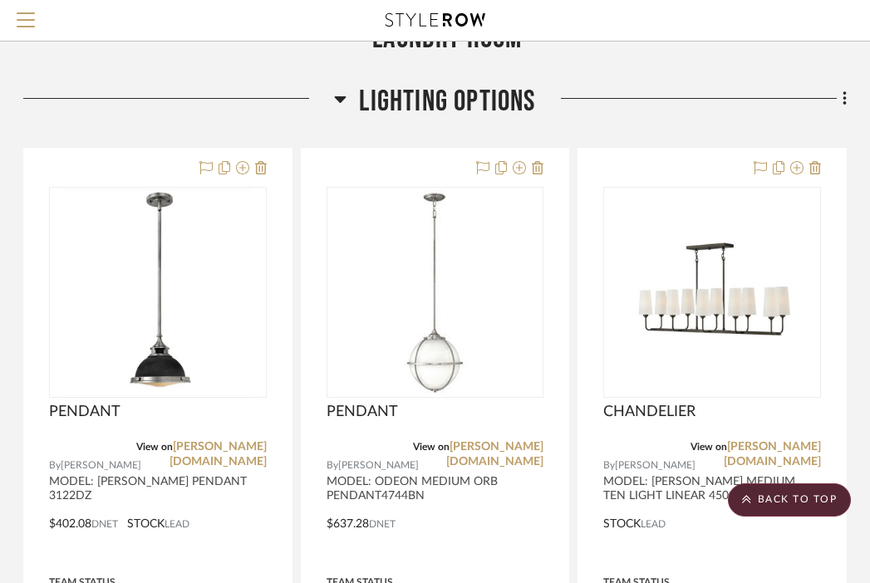
scroll to position [5429, 327]
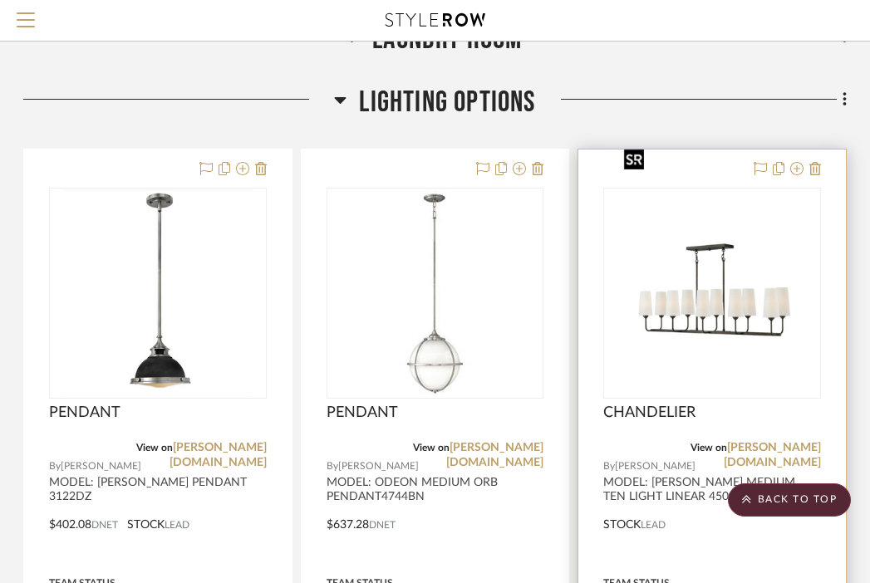
click at [740, 287] on img "0" at bounding box center [700, 293] width 190 height 208
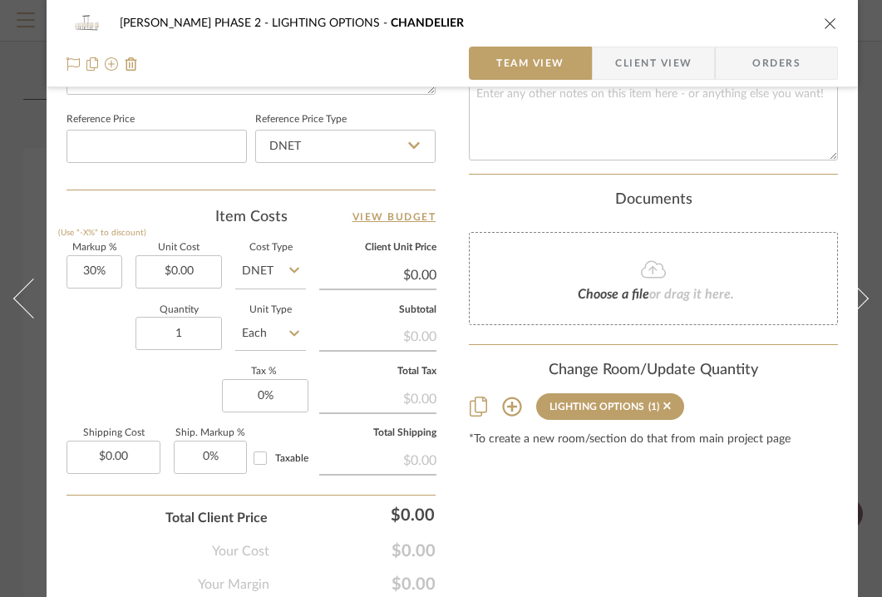
scroll to position [916, 0]
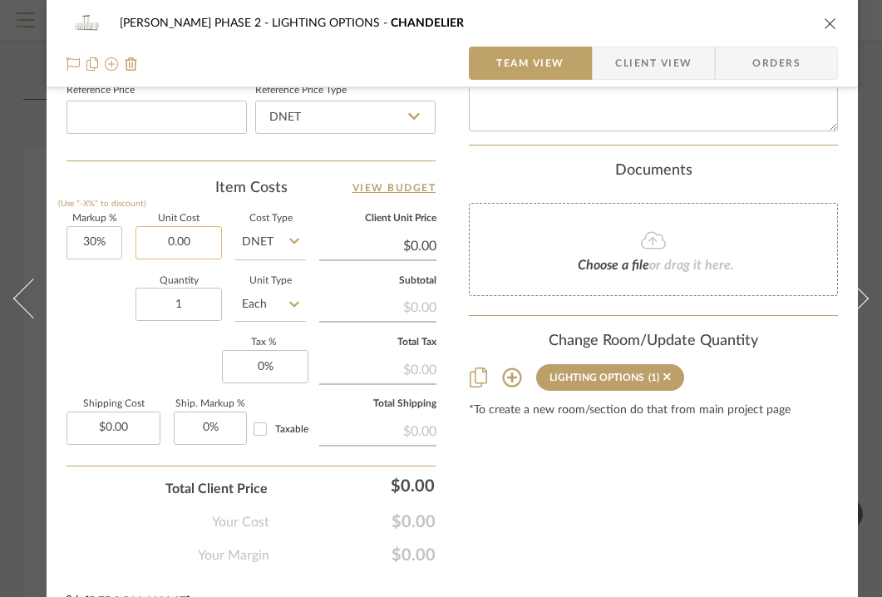
click at [193, 239] on input "0.00" at bounding box center [178, 242] width 86 height 33
type input "$1,118.88"
type input "$1,454.54"
type input "$145.45"
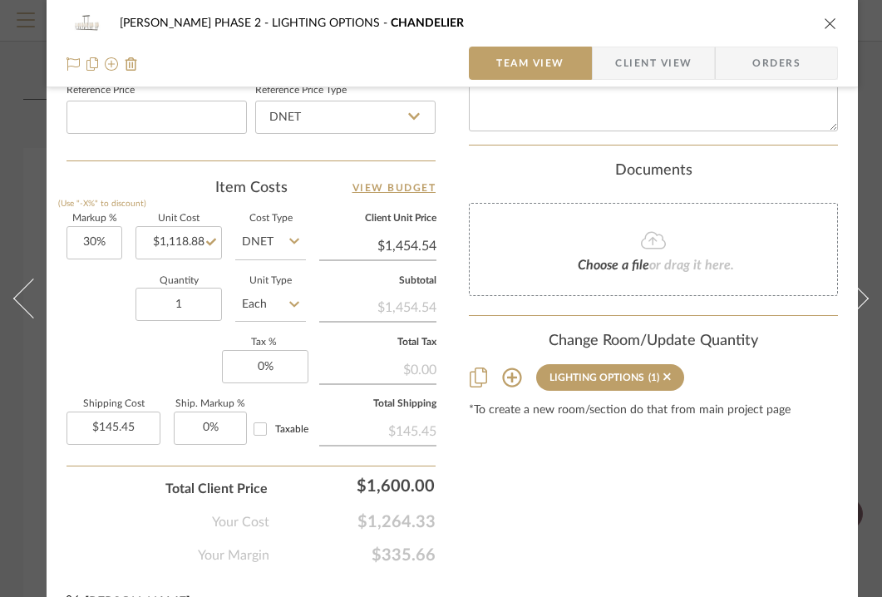
click at [837, 22] on button "close" at bounding box center [830, 23] width 15 height 15
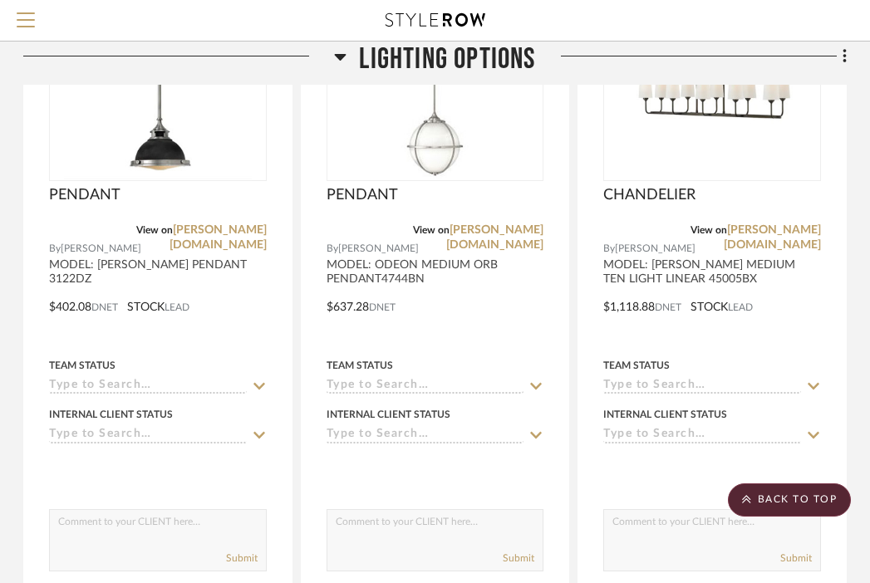
scroll to position [5639, 327]
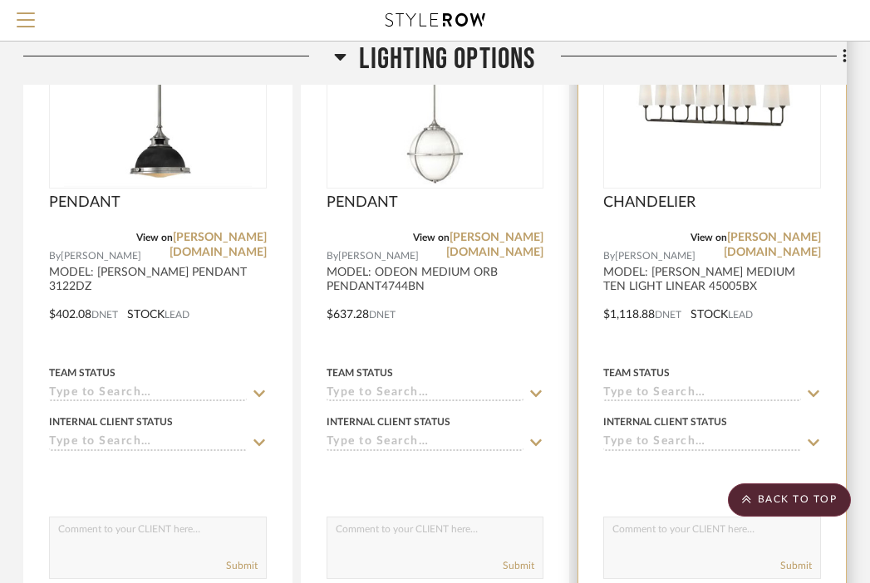
click at [656, 307] on div at bounding box center [712, 302] width 268 height 727
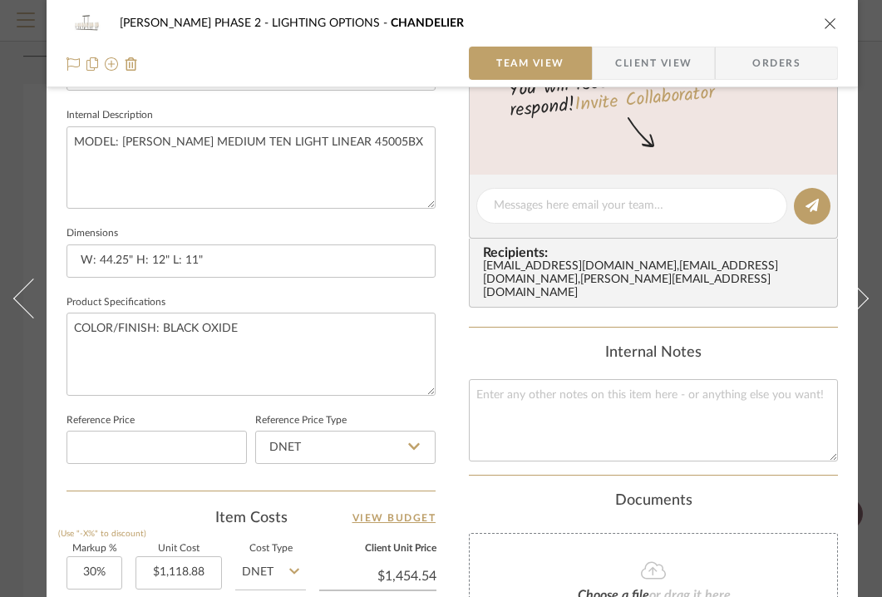
scroll to position [758, 0]
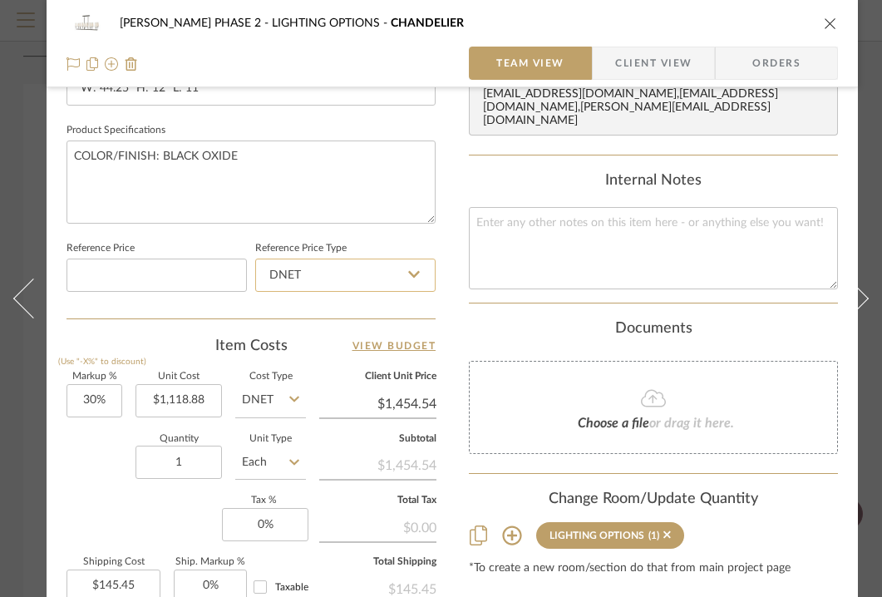
click at [367, 271] on input "DNET" at bounding box center [345, 274] width 180 height 33
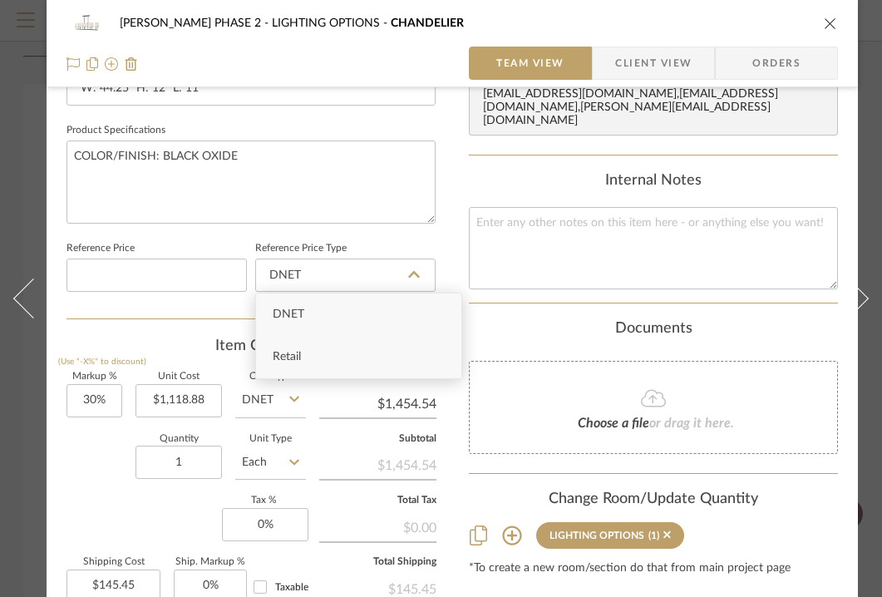
click at [345, 357] on div "Retail" at bounding box center [358, 357] width 205 height 42
type input "Retail"
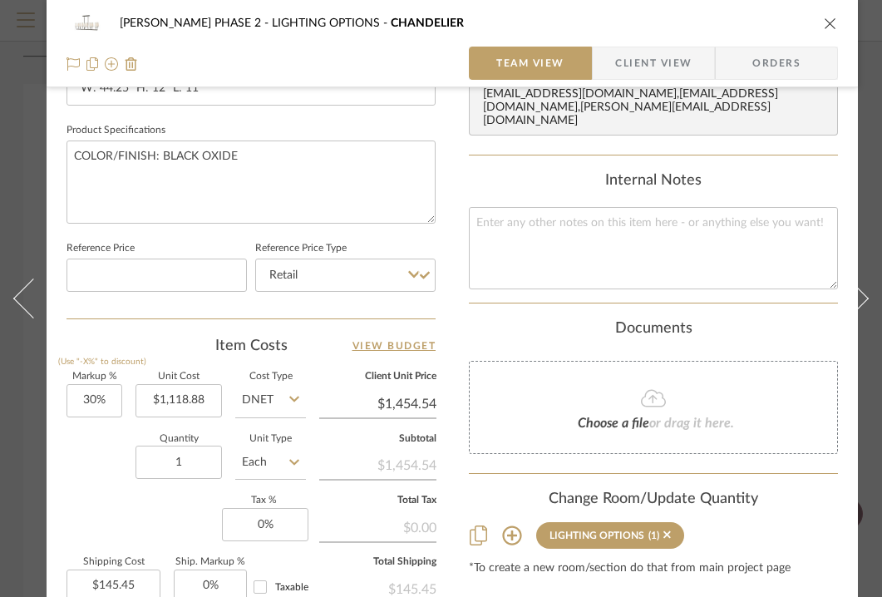
click at [465, 301] on div "[PERSON_NAME] PHASE 2 LIGHTING OPTIONS CHANDELIER Team View Client View Orders …" at bounding box center [452, 22] width 811 height 1535
click at [829, 25] on icon "close" at bounding box center [830, 23] width 13 height 13
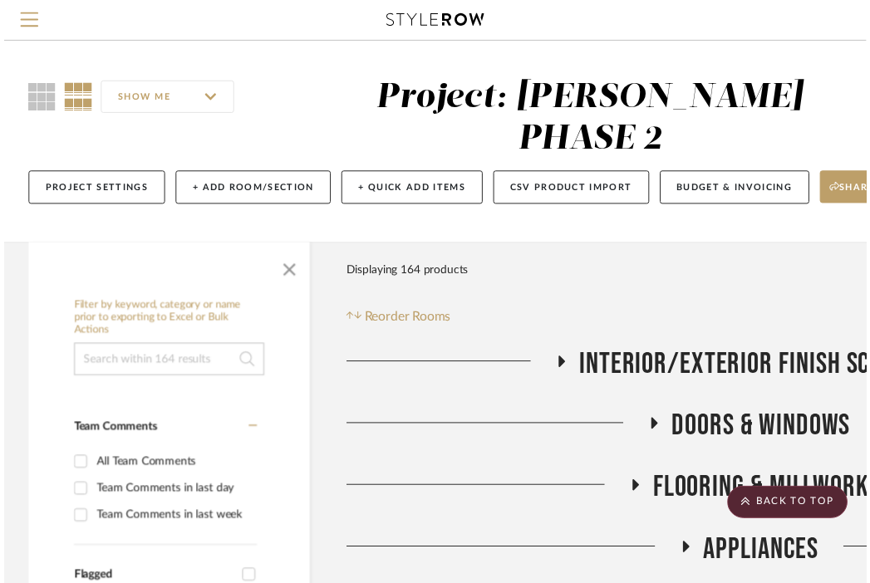
scroll to position [5639, 327]
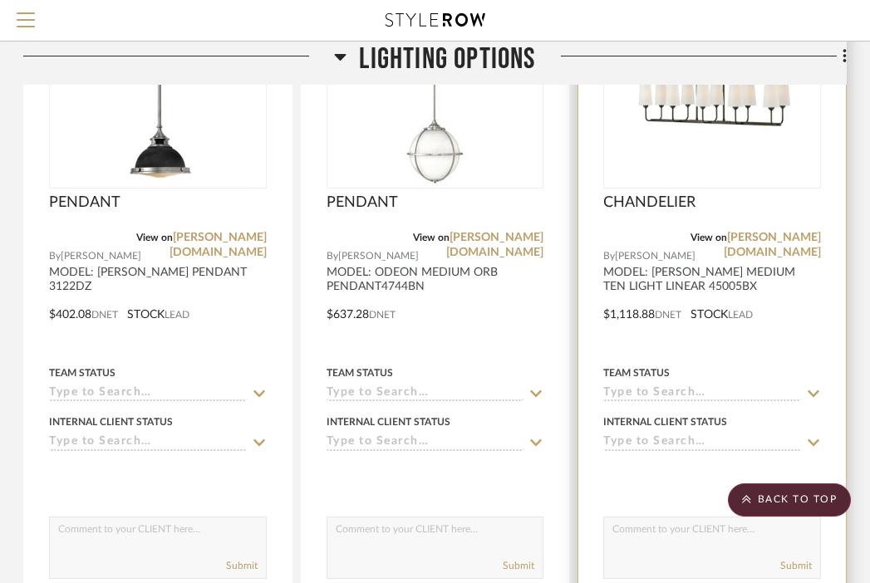
click at [675, 233] on div at bounding box center [712, 302] width 268 height 727
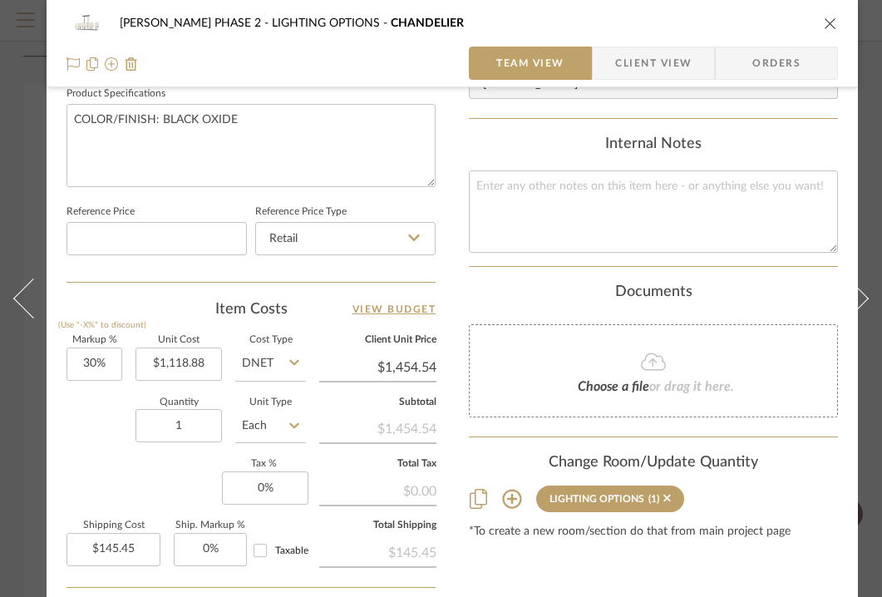
scroll to position [796, 0]
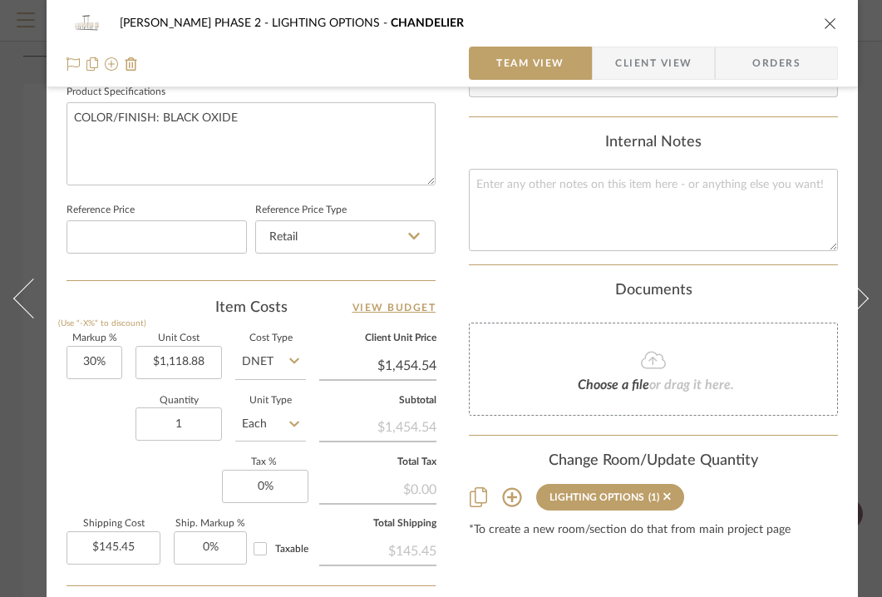
click at [297, 354] on icon at bounding box center [294, 360] width 10 height 13
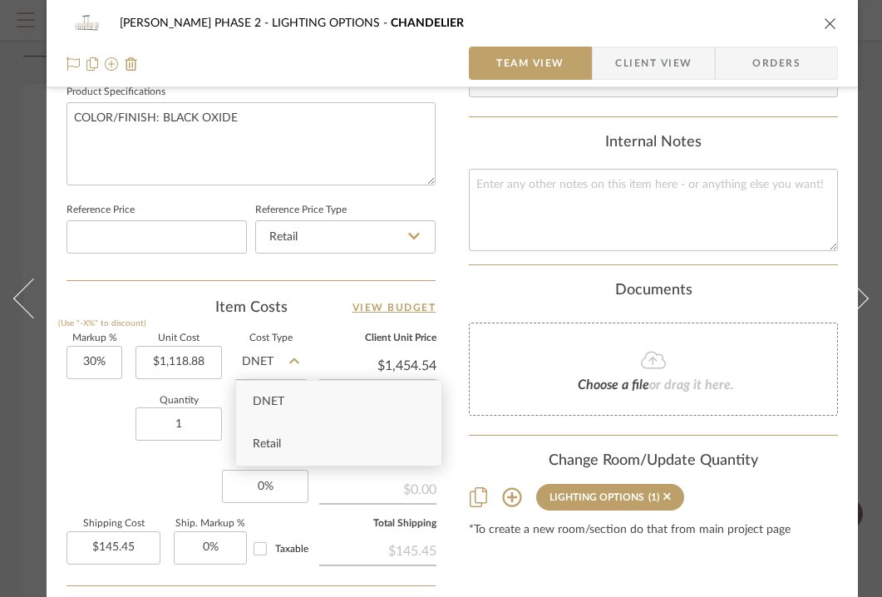
click at [284, 450] on div "Retail" at bounding box center [338, 444] width 205 height 42
type input "Retail"
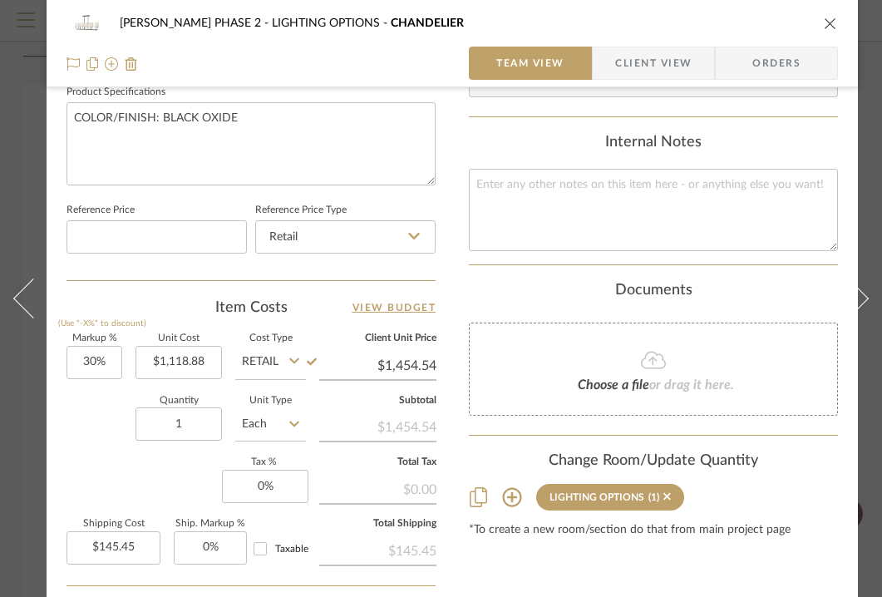
click at [831, 23] on icon "close" at bounding box center [830, 23] width 13 height 13
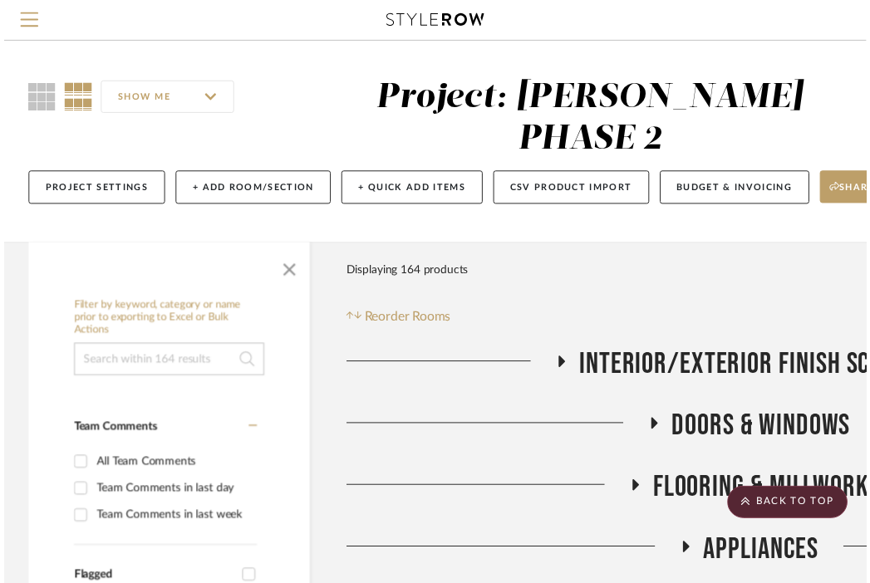
scroll to position [5639, 327]
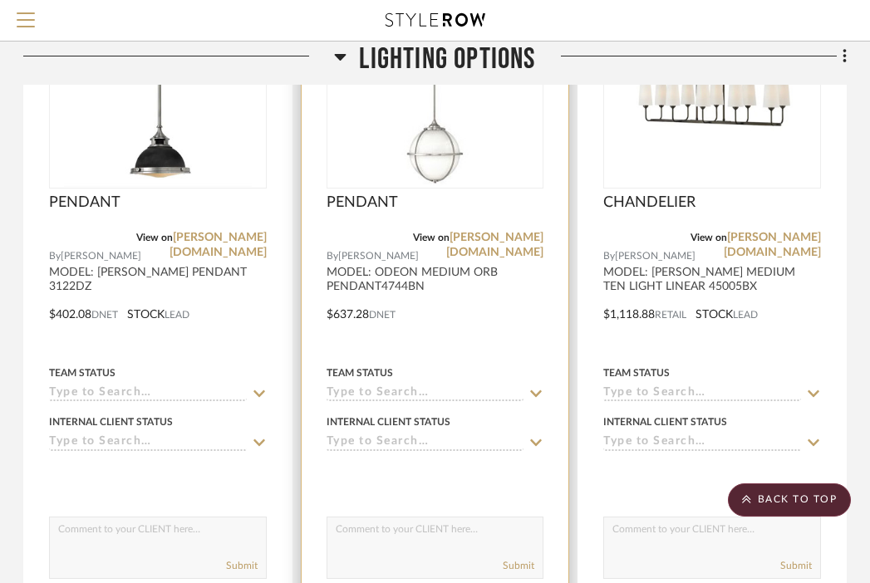
click at [415, 246] on div at bounding box center [436, 302] width 268 height 727
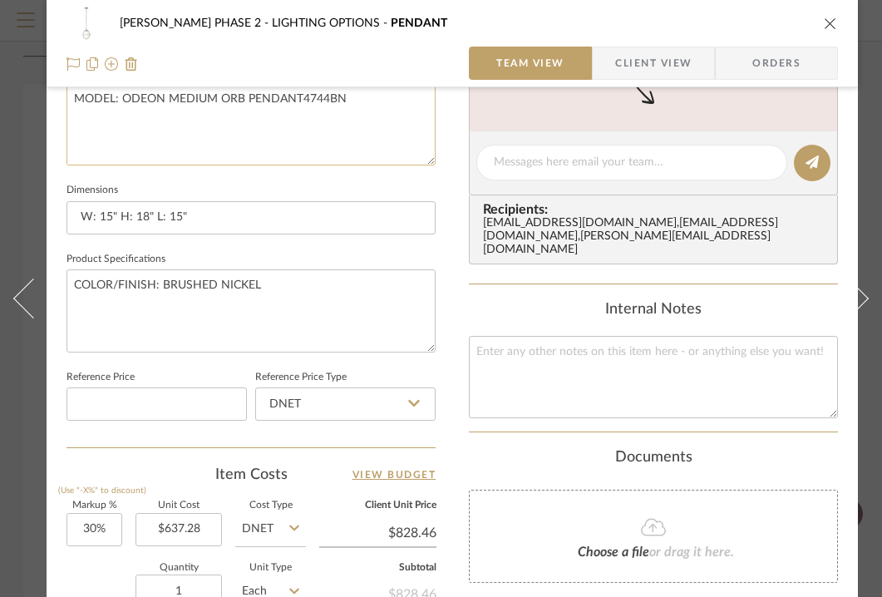
scroll to position [631, 0]
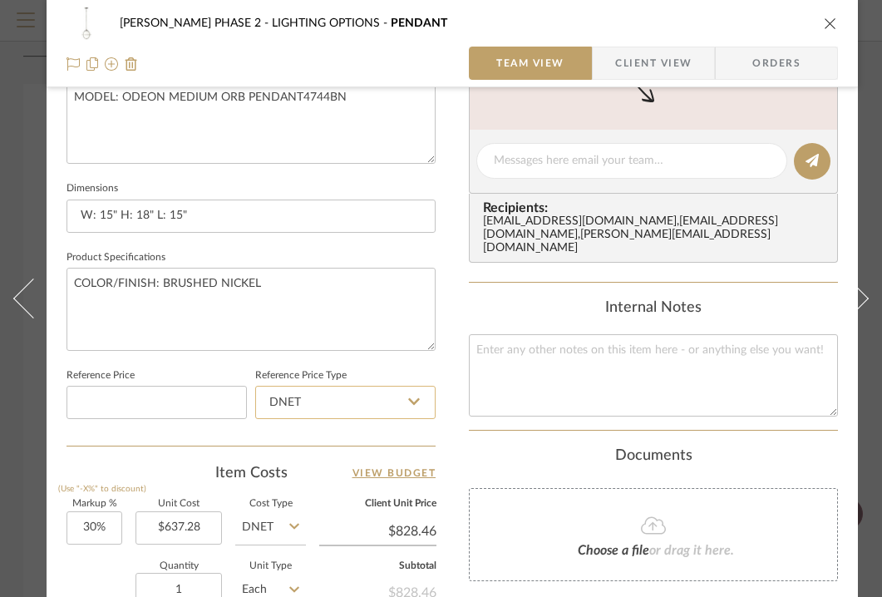
click at [386, 396] on input "DNET" at bounding box center [345, 402] width 180 height 33
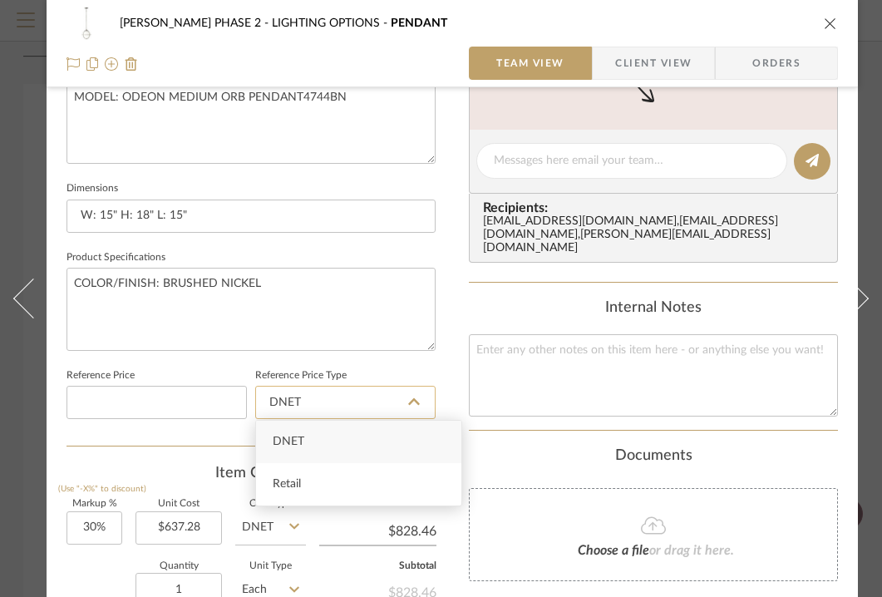
click at [386, 396] on input "DNET" at bounding box center [345, 402] width 180 height 33
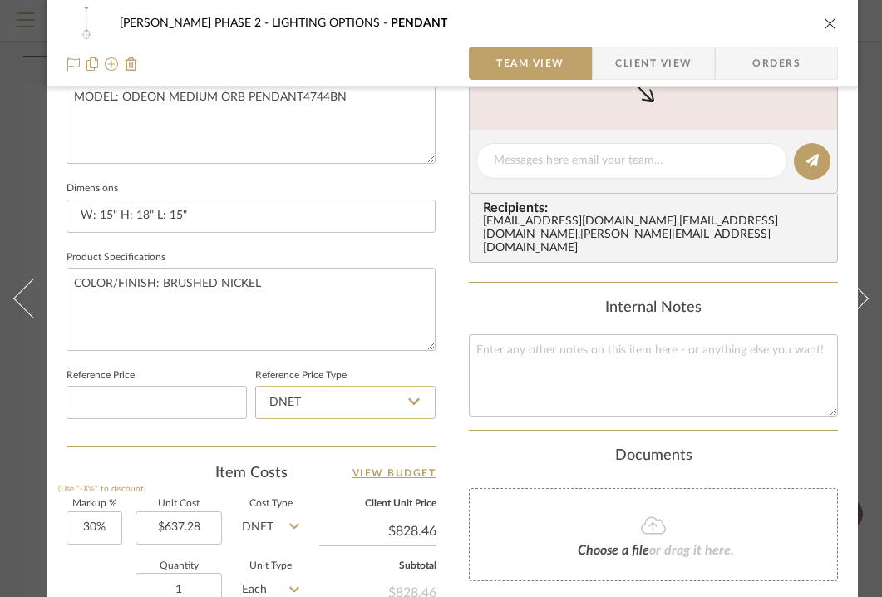
click at [386, 396] on input "DNET" at bounding box center [345, 402] width 180 height 33
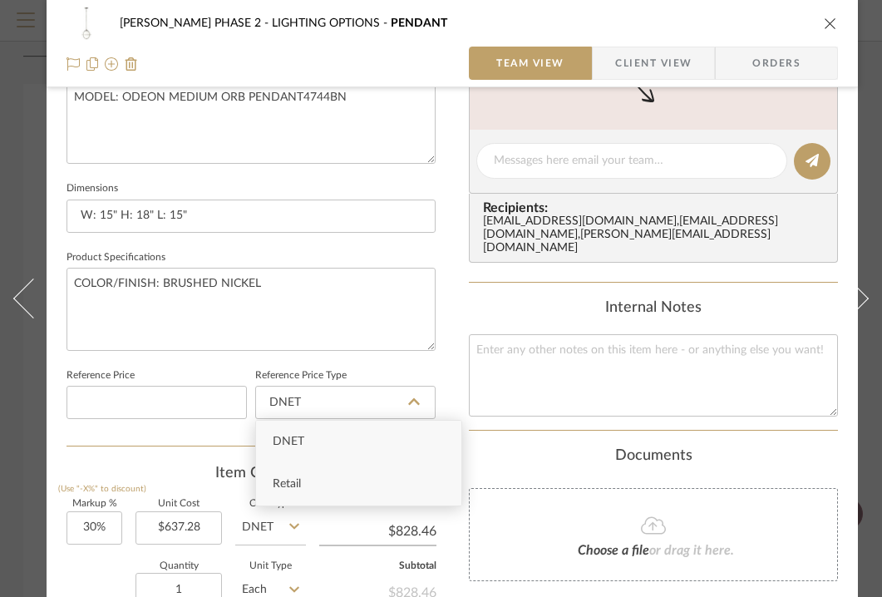
click at [344, 488] on div "Retail" at bounding box center [358, 484] width 205 height 42
type input "Retail"
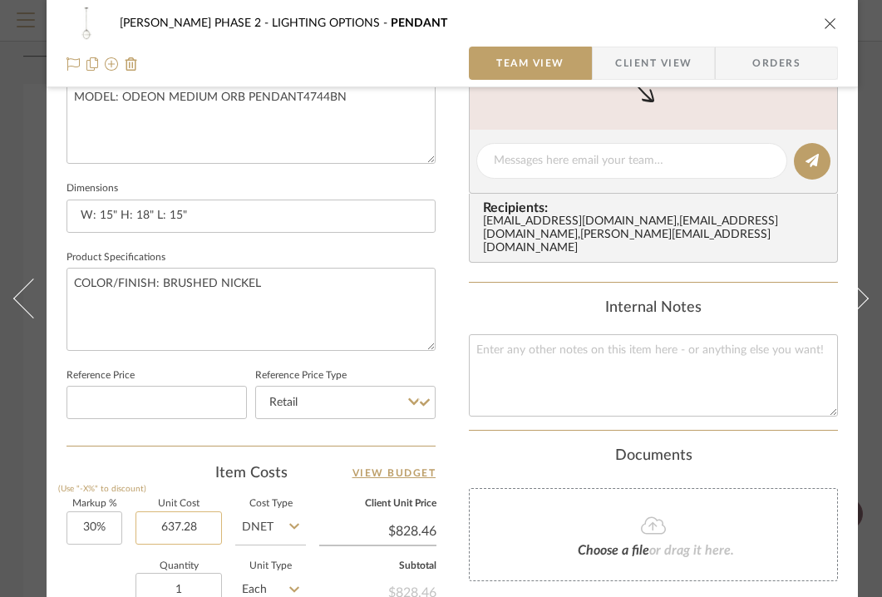
click at [189, 526] on input "637.28" at bounding box center [178, 527] width 86 height 33
click at [123, 392] on input at bounding box center [156, 402] width 180 height 33
type input "$637.28"
paste input "637.28"
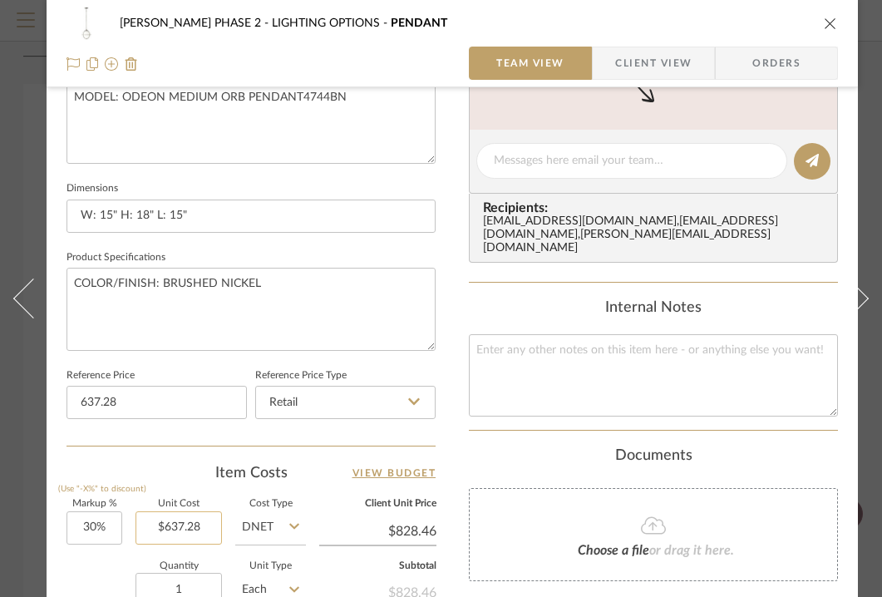
type input "$637.28"
type input "637.28"
click at [177, 516] on input "637.28" at bounding box center [178, 527] width 86 height 33
click at [177, 464] on div "Item Costs View Budget" at bounding box center [250, 473] width 369 height 20
type input "$0.00"
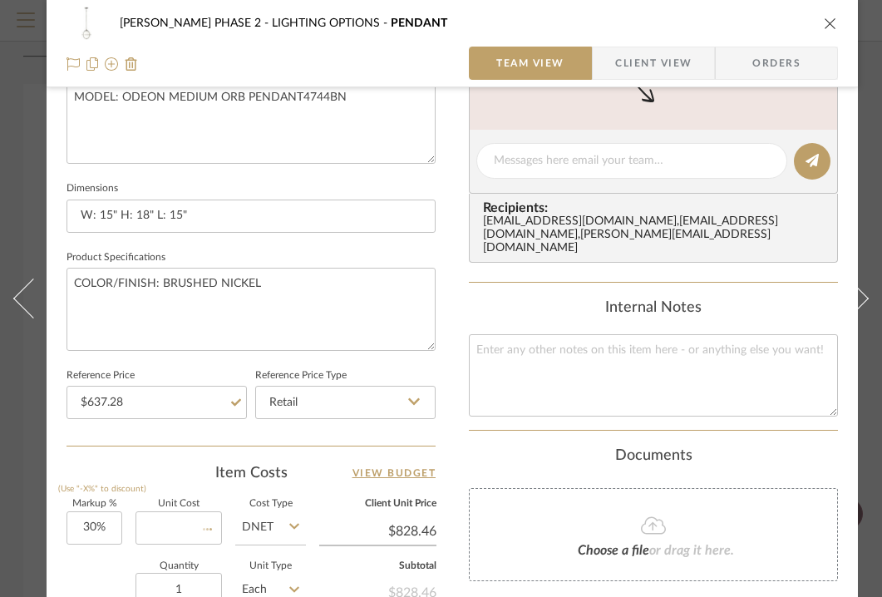
type input "$0.00"
click at [827, 24] on icon "close" at bounding box center [830, 23] width 13 height 13
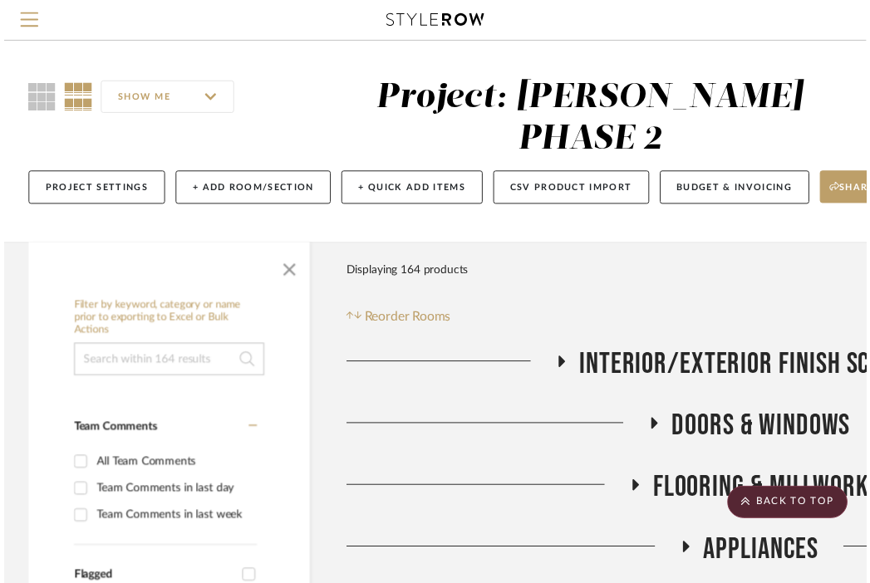
scroll to position [5639, 327]
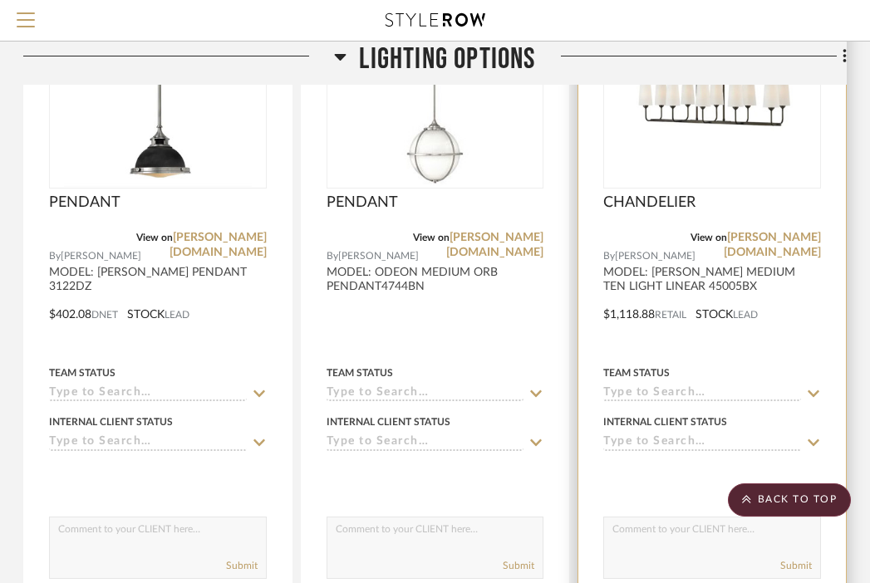
click at [644, 273] on div at bounding box center [712, 302] width 268 height 727
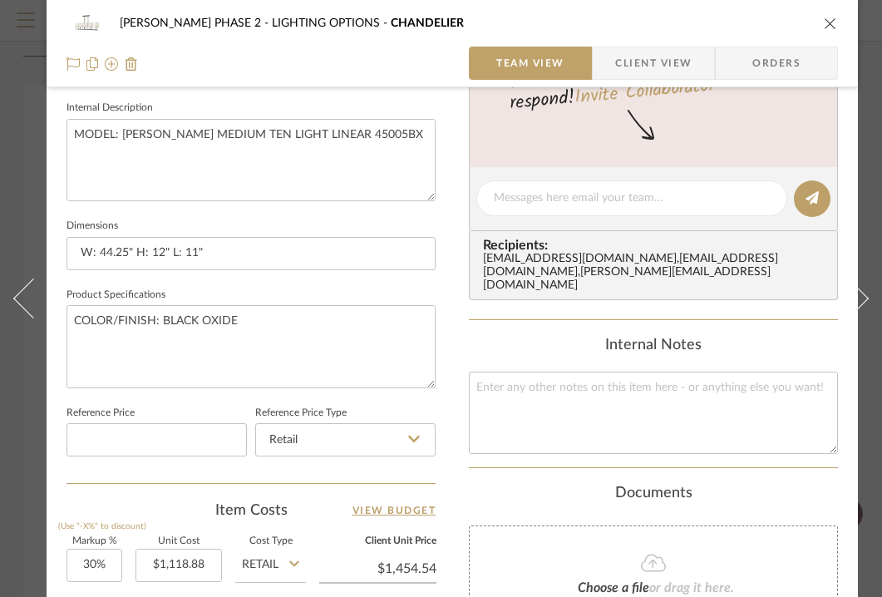
scroll to position [754, 0]
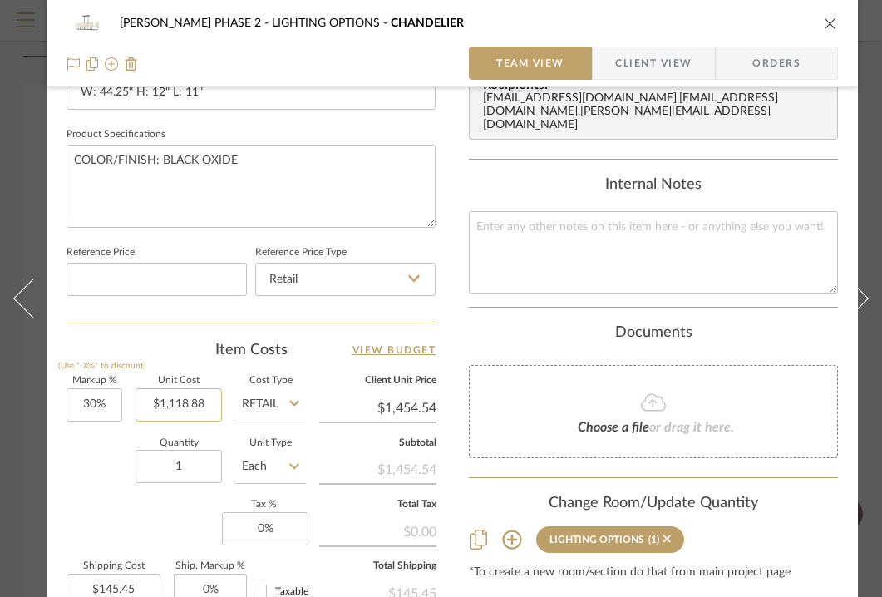
type input "1118.88"
click at [197, 394] on input "1118.88" at bounding box center [178, 404] width 86 height 33
click at [101, 283] on input at bounding box center [156, 279] width 180 height 33
paste input "1118.88"
type input "1118.88"
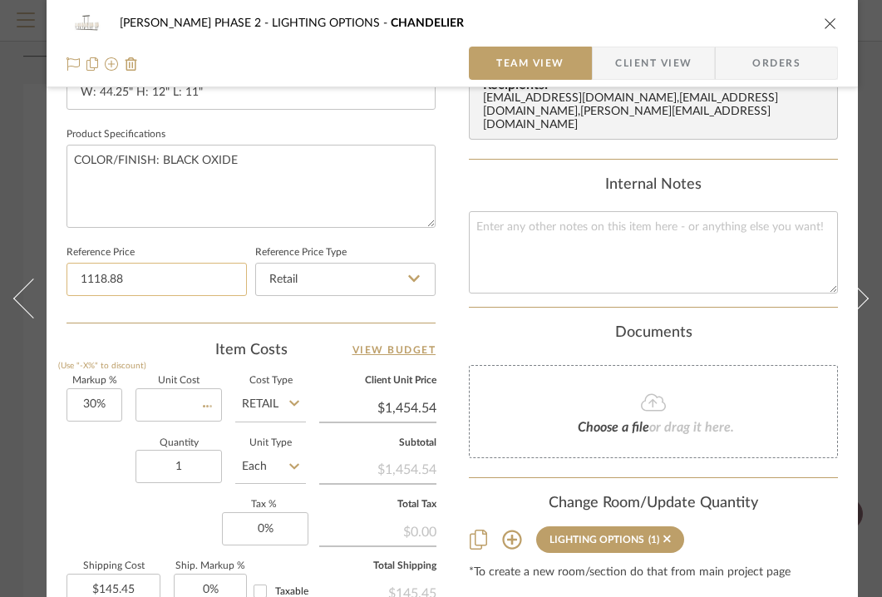
type input "$0.00"
type input "$1,118.88"
click at [489, 324] on div "Documents" at bounding box center [653, 333] width 369 height 18
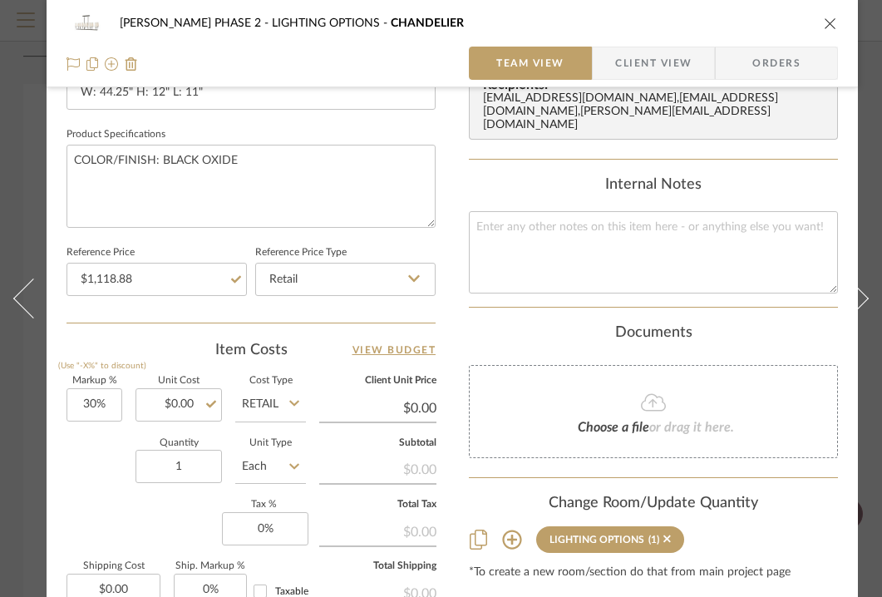
click at [828, 22] on icon "close" at bounding box center [830, 23] width 13 height 13
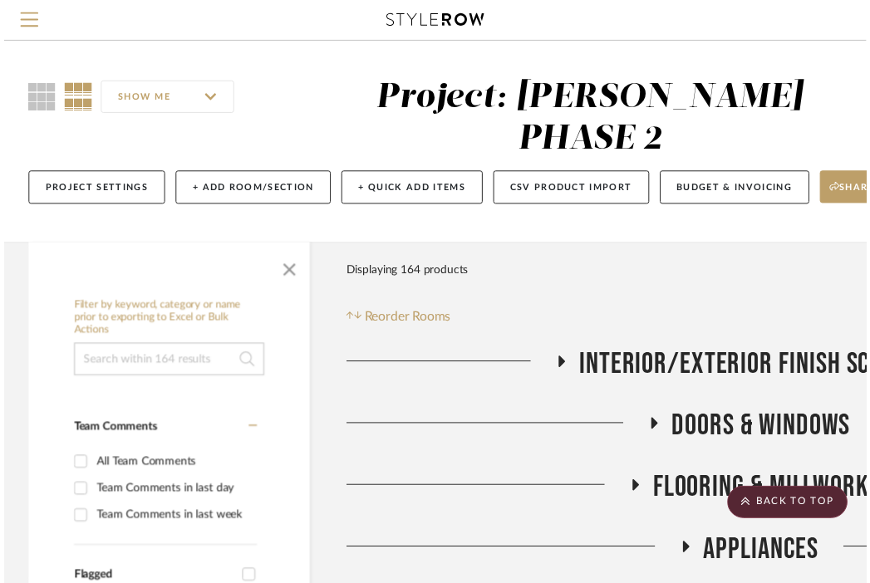
scroll to position [5639, 327]
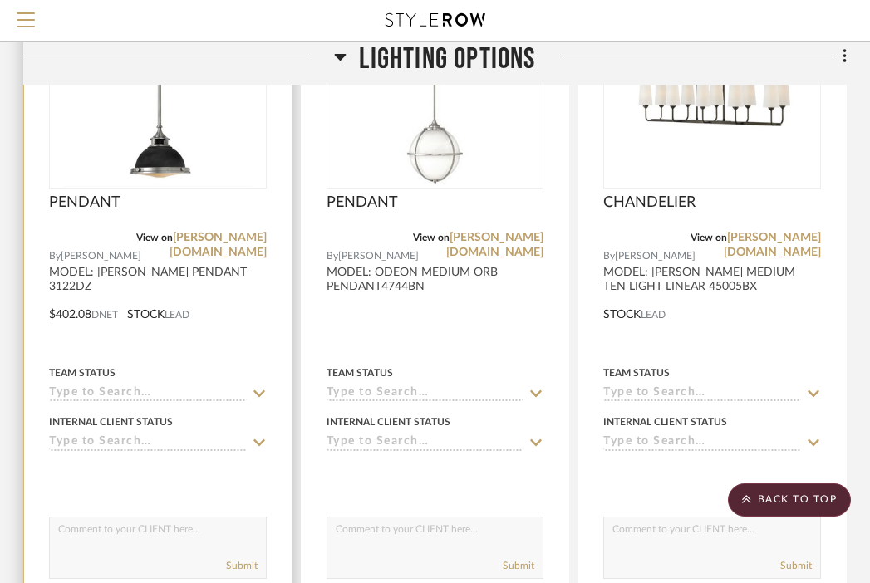
click at [273, 268] on div at bounding box center [158, 302] width 268 height 727
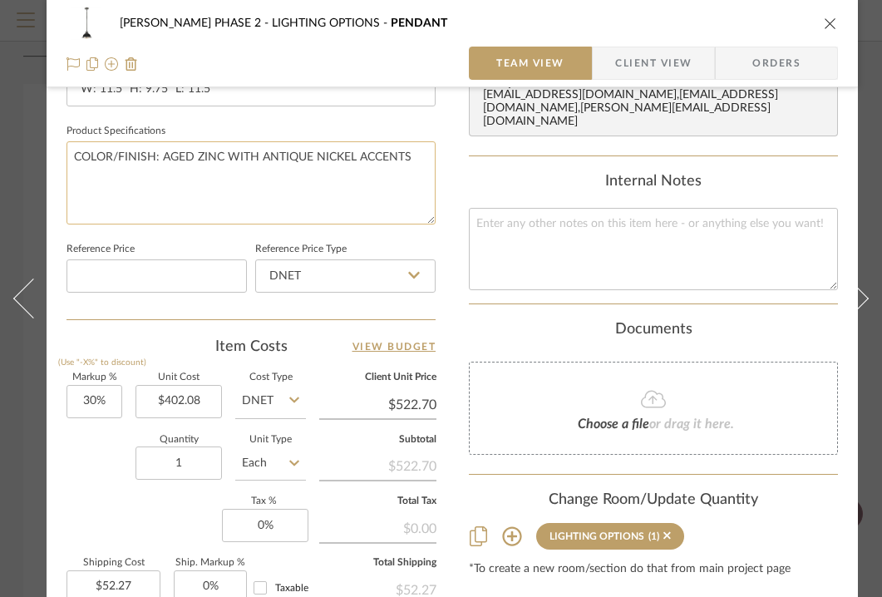
scroll to position [759, 0]
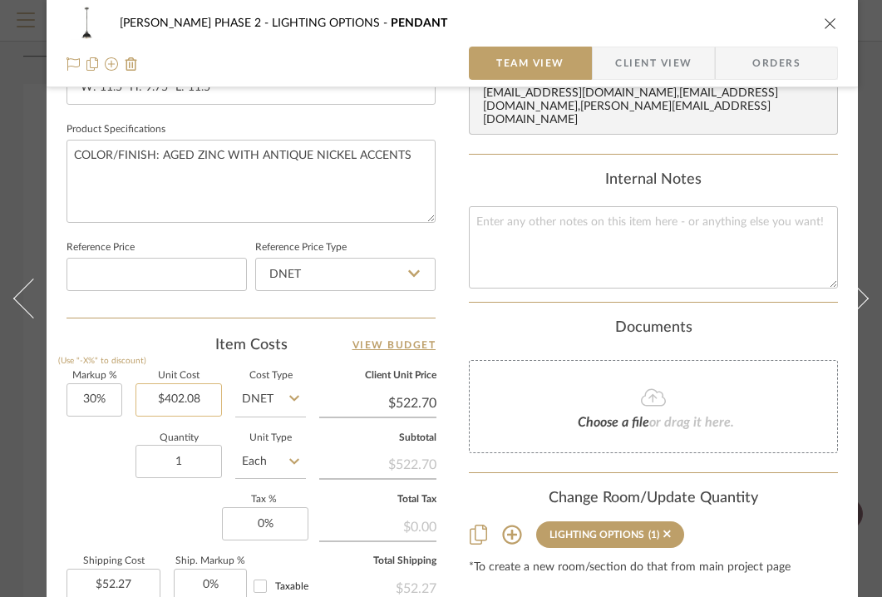
type input "402.08"
click at [186, 396] on input "402.08" at bounding box center [178, 399] width 86 height 33
click at [326, 269] on input "DNET" at bounding box center [345, 274] width 180 height 33
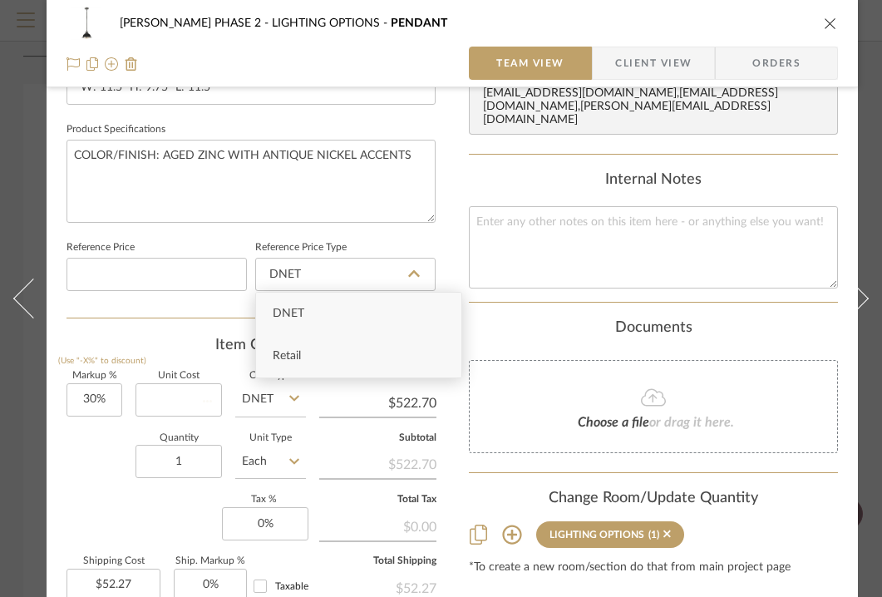
click at [326, 352] on div "Retail" at bounding box center [358, 356] width 205 height 42
type input "Retail"
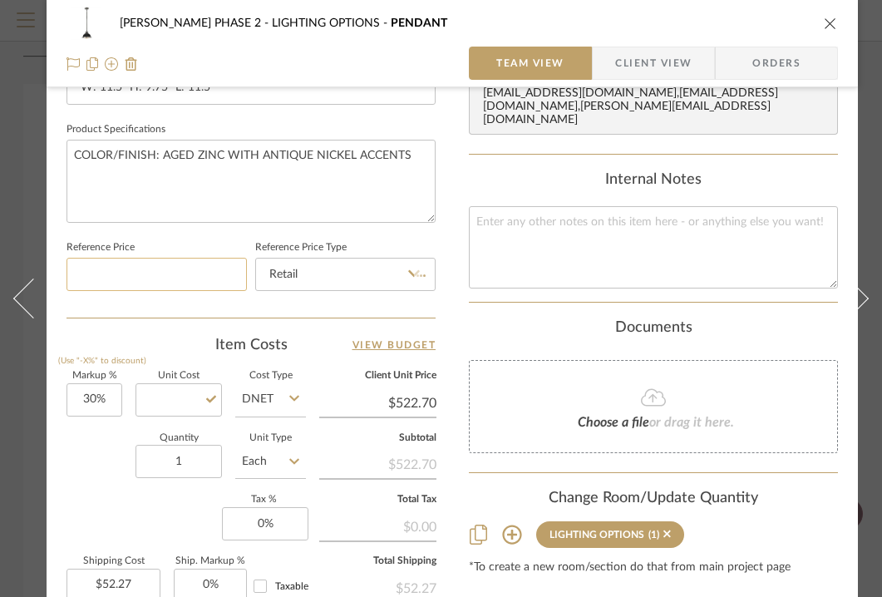
click at [187, 270] on input at bounding box center [156, 274] width 180 height 33
type input "$0.00"
paste input "402.08"
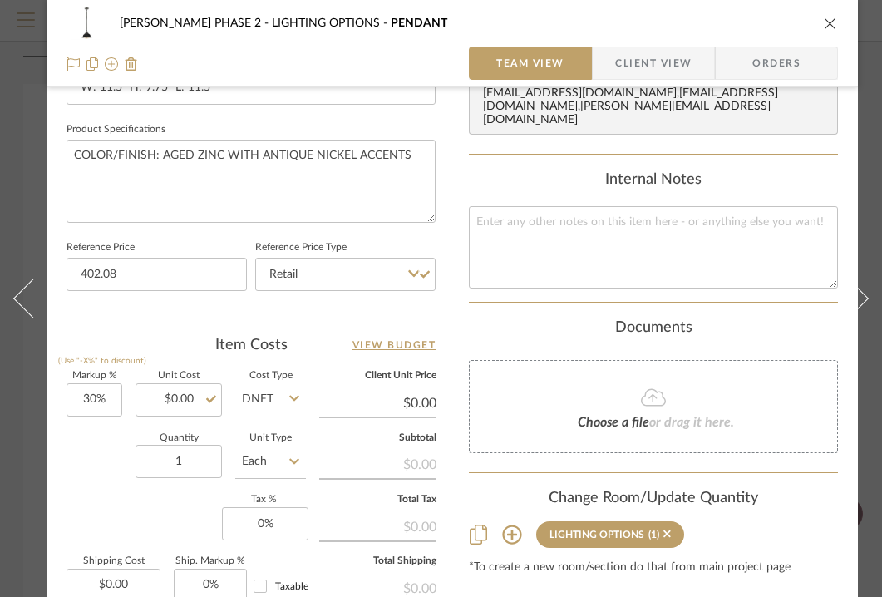
type input "$402.08"
click at [460, 299] on div "[PERSON_NAME] PHASE 2 LIGHTING OPTIONS PENDANT Team View Client View Orders Tea…" at bounding box center [452, 21] width 811 height 1535
click at [830, 20] on icon "close" at bounding box center [830, 23] width 13 height 13
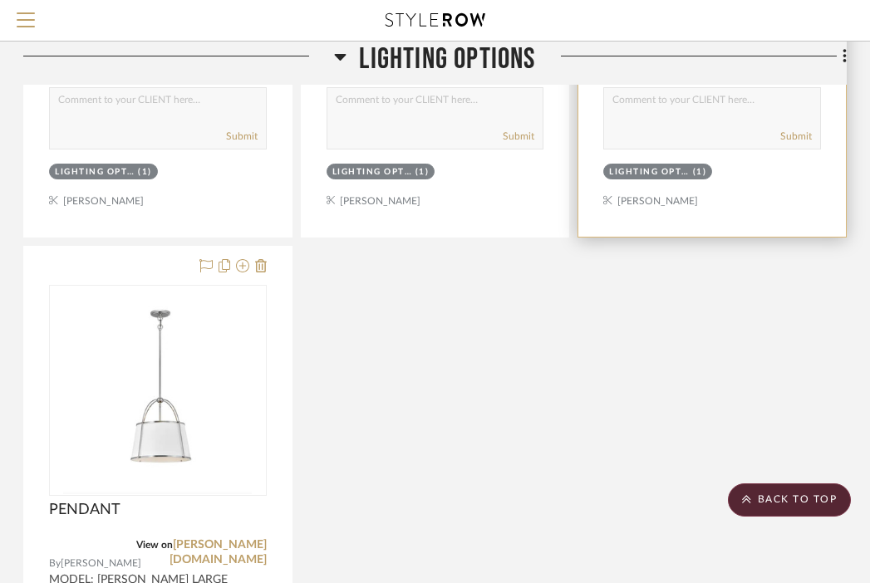
scroll to position [6224, 327]
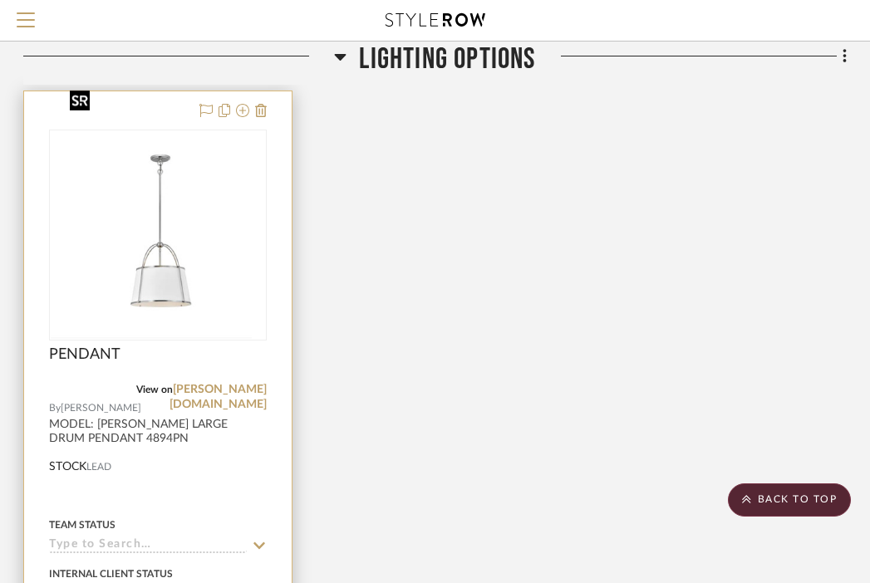
click at [144, 217] on div at bounding box center [158, 235] width 218 height 211
click at [145, 238] on img "0" at bounding box center [157, 235] width 189 height 208
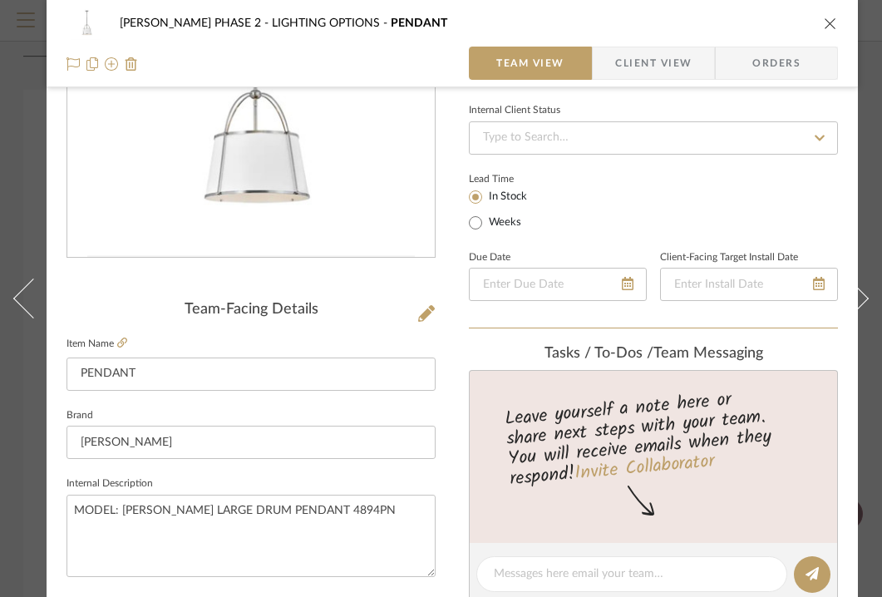
scroll to position [752, 0]
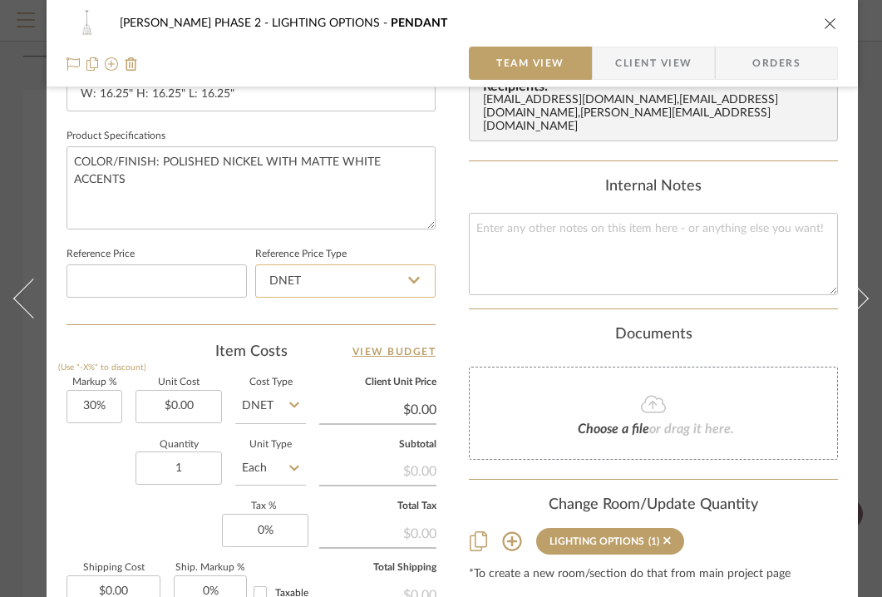
click at [308, 268] on input "DNET" at bounding box center [345, 280] width 180 height 33
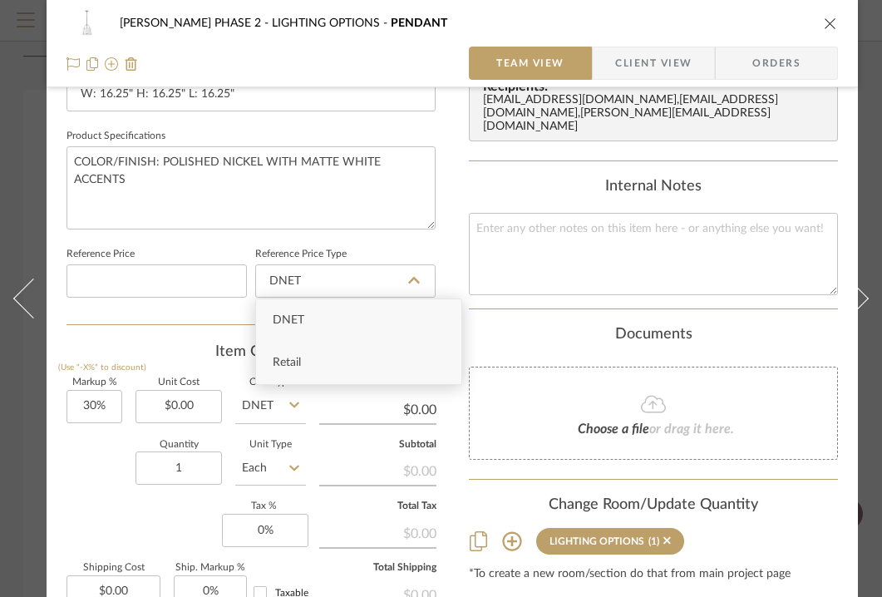
click at [311, 358] on div "Retail" at bounding box center [358, 363] width 205 height 42
type input "Retail"
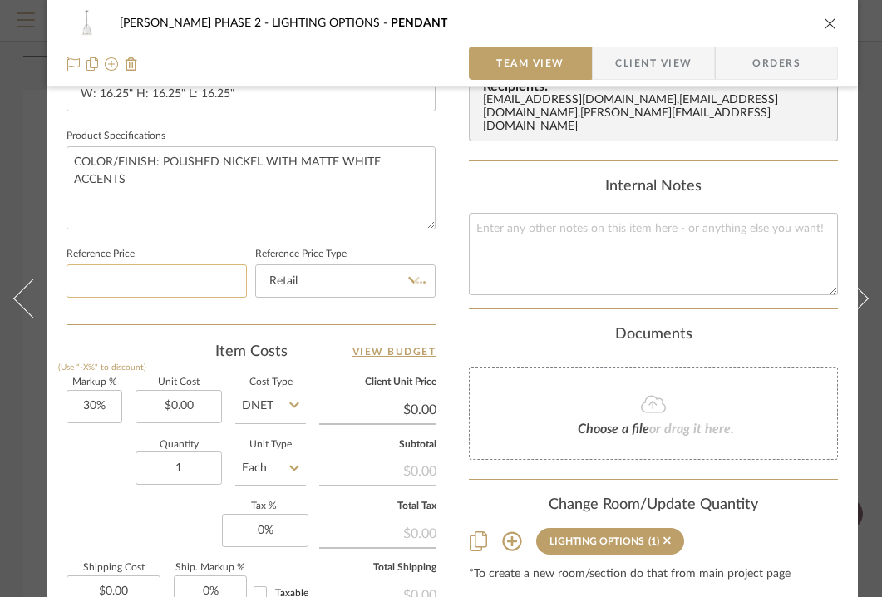
click at [172, 282] on input at bounding box center [156, 280] width 180 height 33
type input "8"
type input "$670.88"
click at [508, 326] on div "Documents" at bounding box center [653, 335] width 369 height 18
click at [829, 24] on icon "close" at bounding box center [830, 23] width 13 height 13
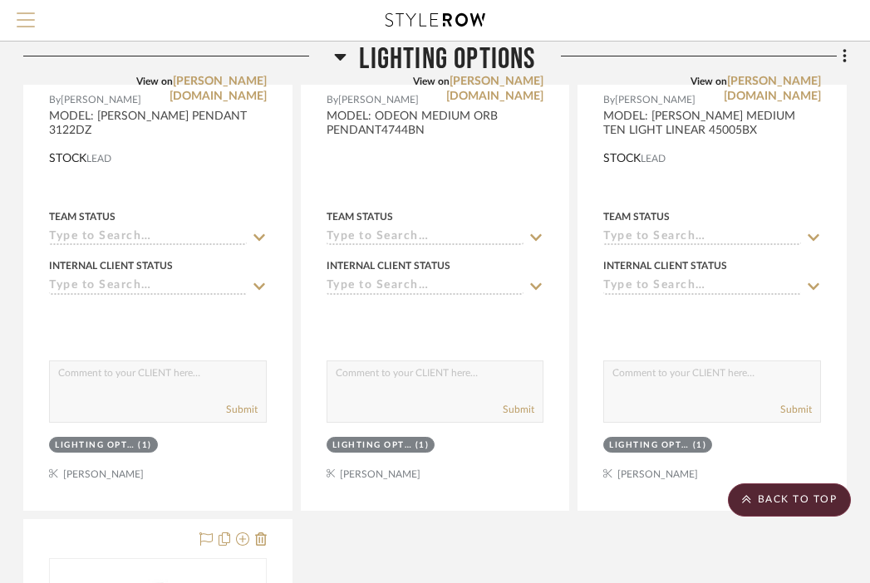
scroll to position [5541, 327]
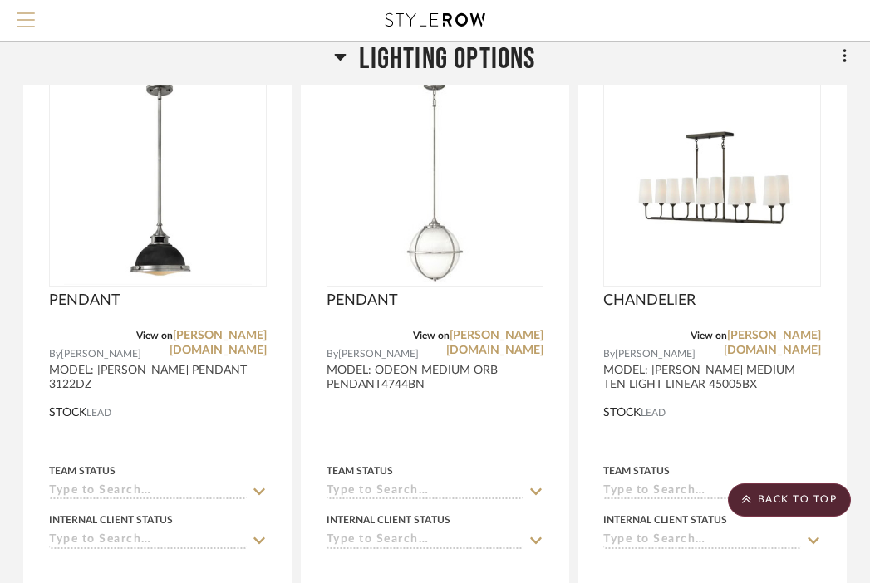
click at [32, 17] on span "Menu" at bounding box center [26, 24] width 18 height 25
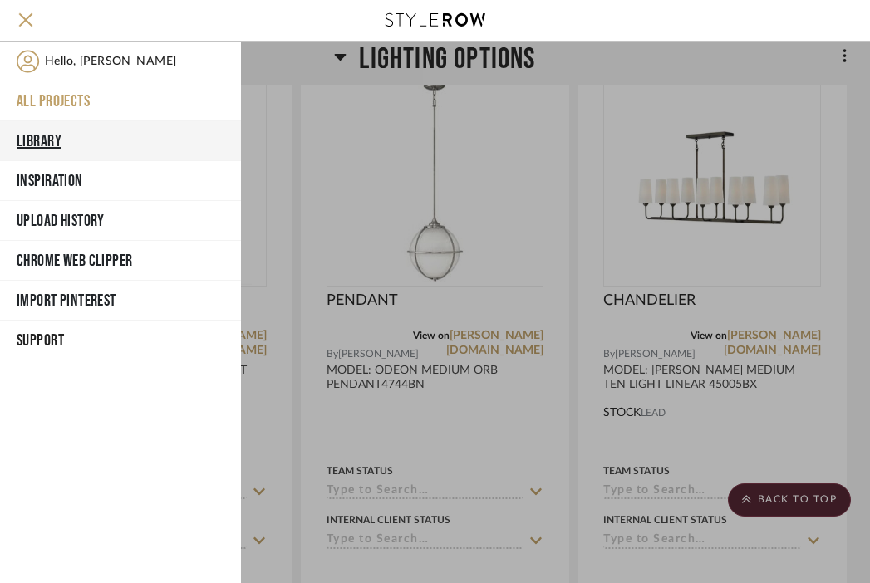
click at [50, 140] on button "Library" at bounding box center [120, 141] width 241 height 40
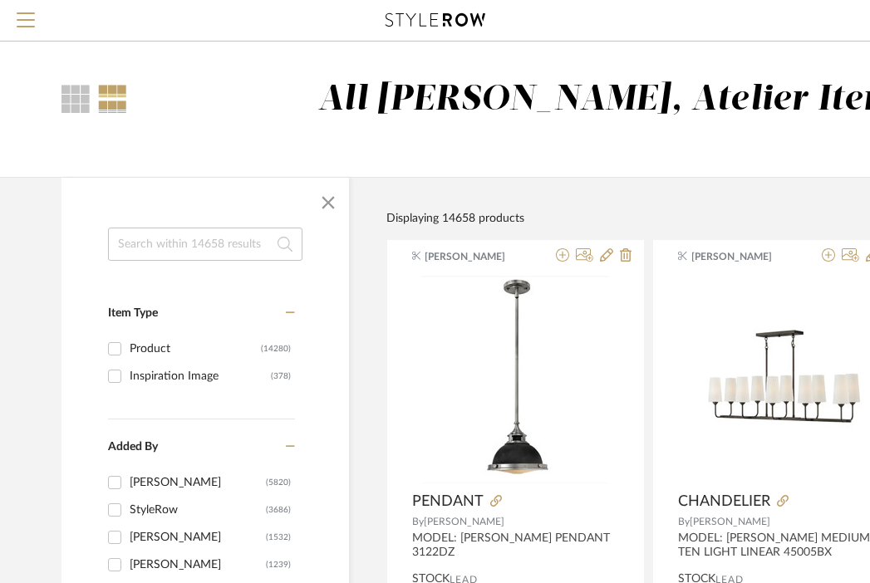
click at [176, 246] on input at bounding box center [205, 244] width 194 height 33
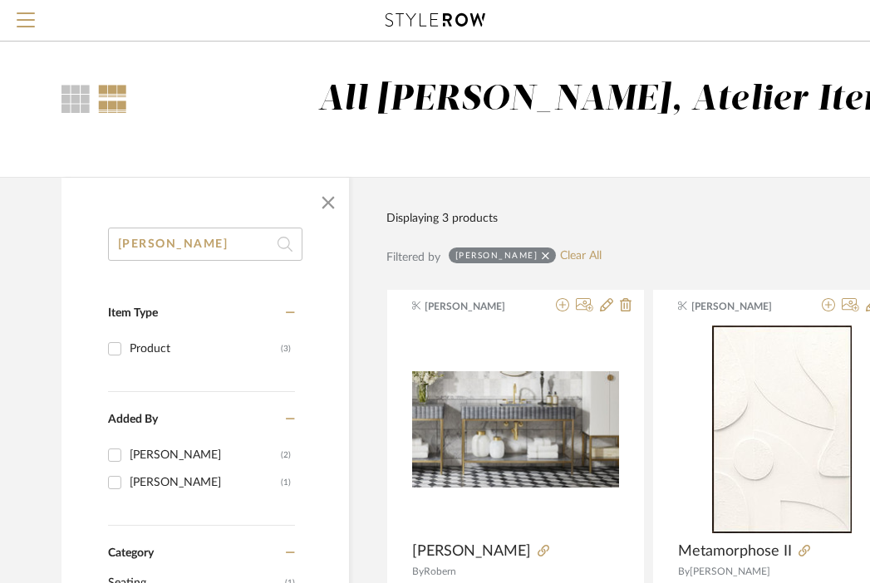
click at [182, 241] on input "[PERSON_NAME]" at bounding box center [205, 244] width 194 height 33
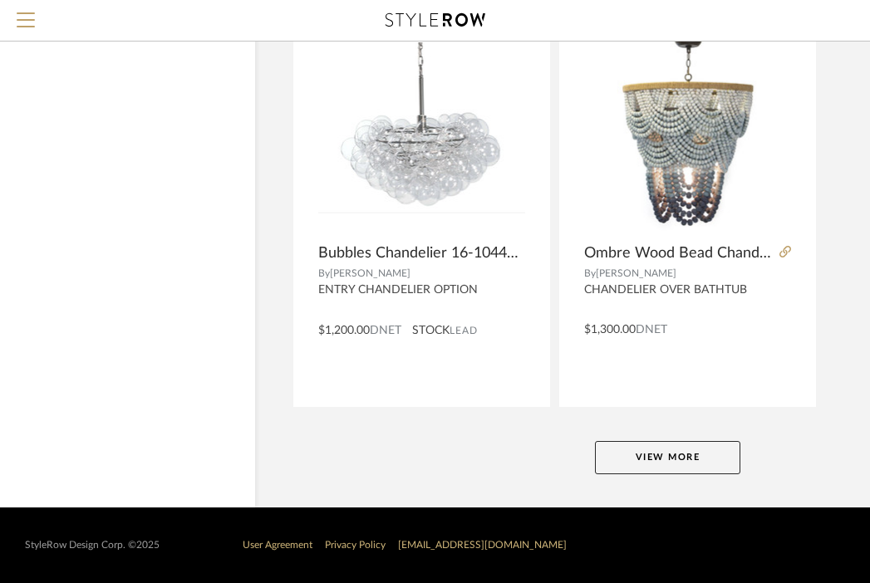
scroll to position [7523, 146]
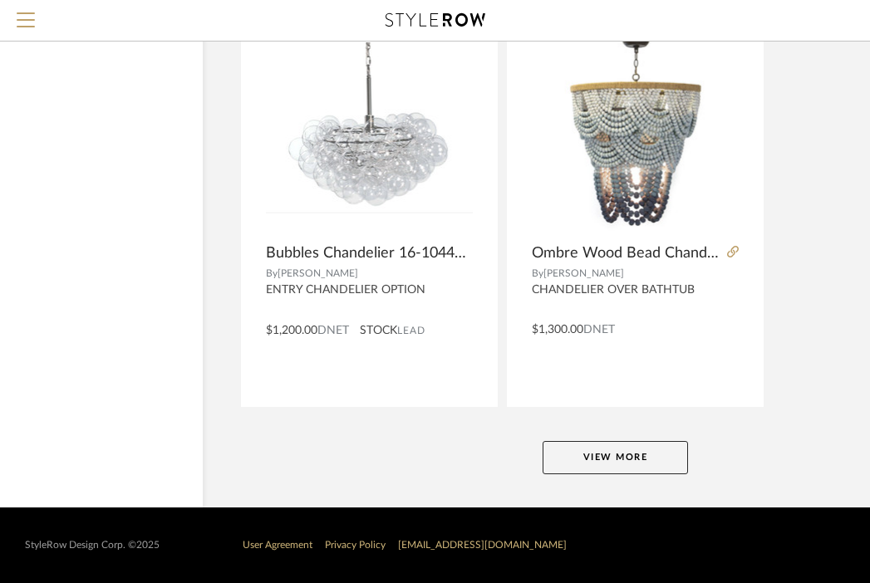
type input "REIGN"
click at [553, 458] on button "View More" at bounding box center [615, 457] width 145 height 33
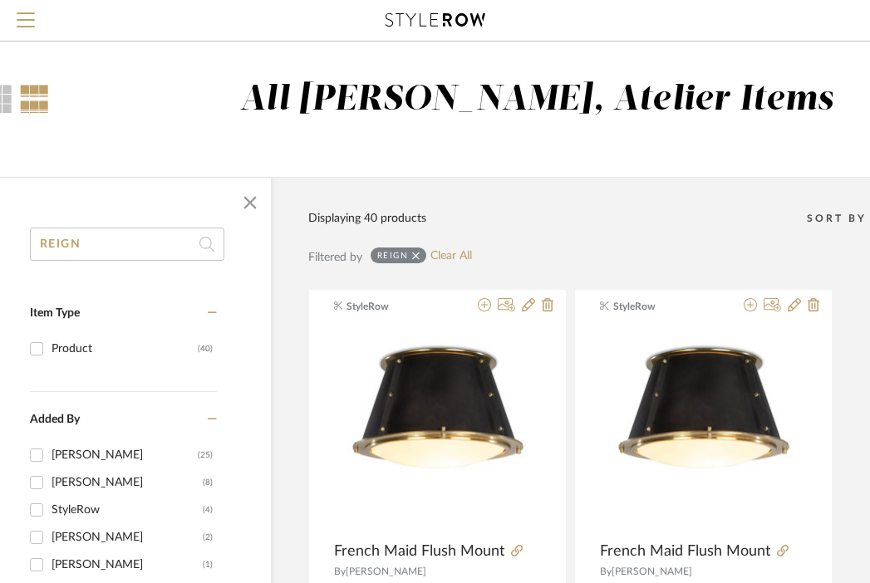
scroll to position [0, 0]
